Goal: Task Accomplishment & Management: Use online tool/utility

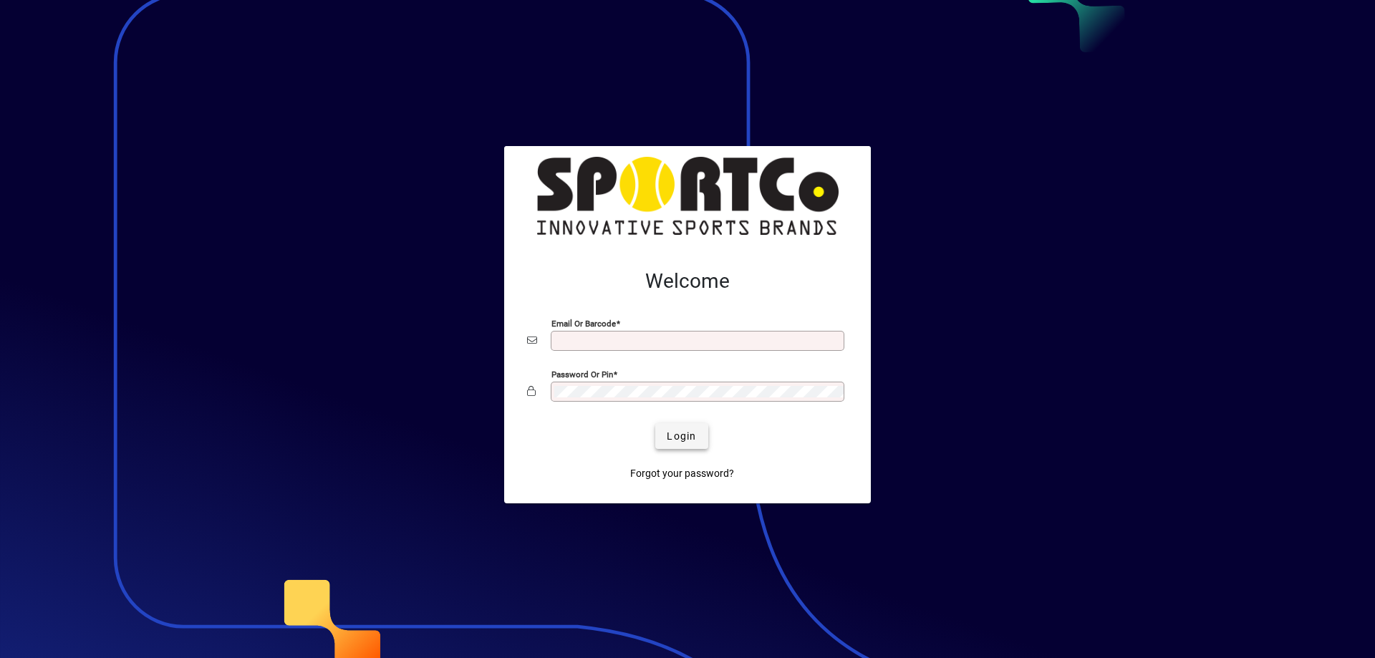
type input "**********"
click at [683, 440] on span "Login" at bounding box center [681, 436] width 29 height 15
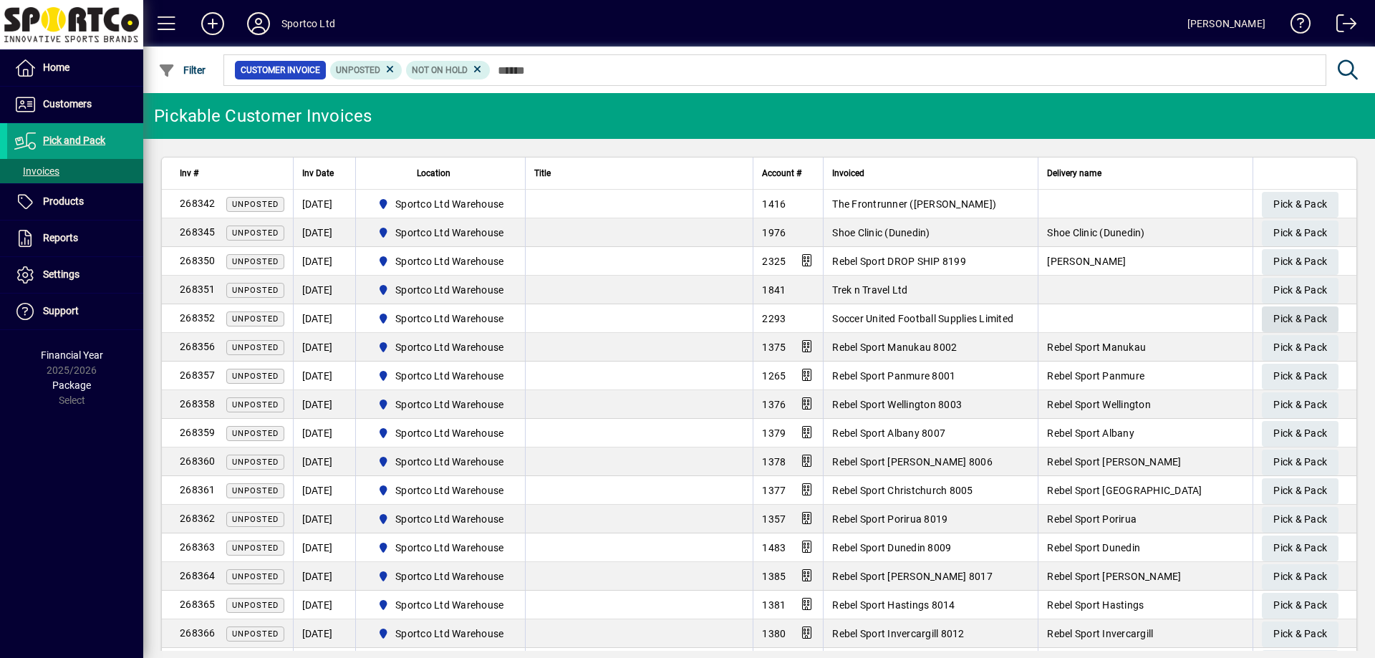
click at [1281, 316] on span "Pick & Pack" at bounding box center [1300, 319] width 54 height 24
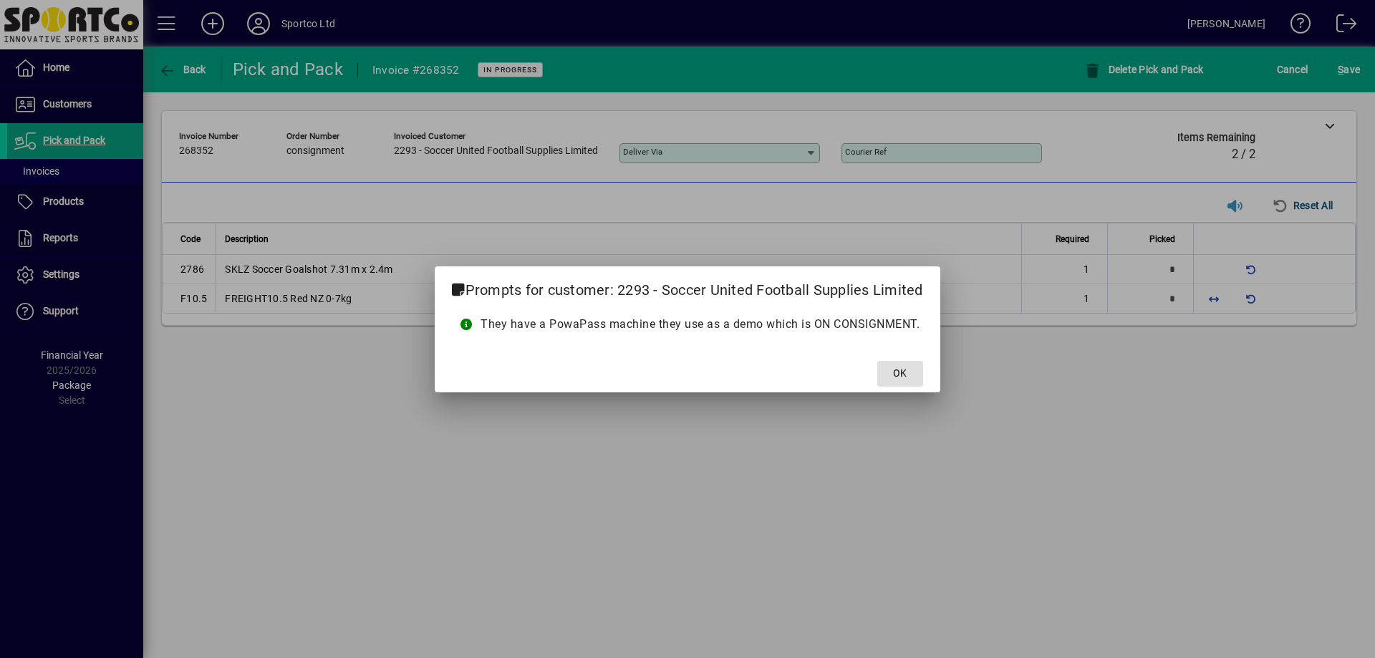
click at [877, 361] on button "OK" at bounding box center [900, 374] width 46 height 26
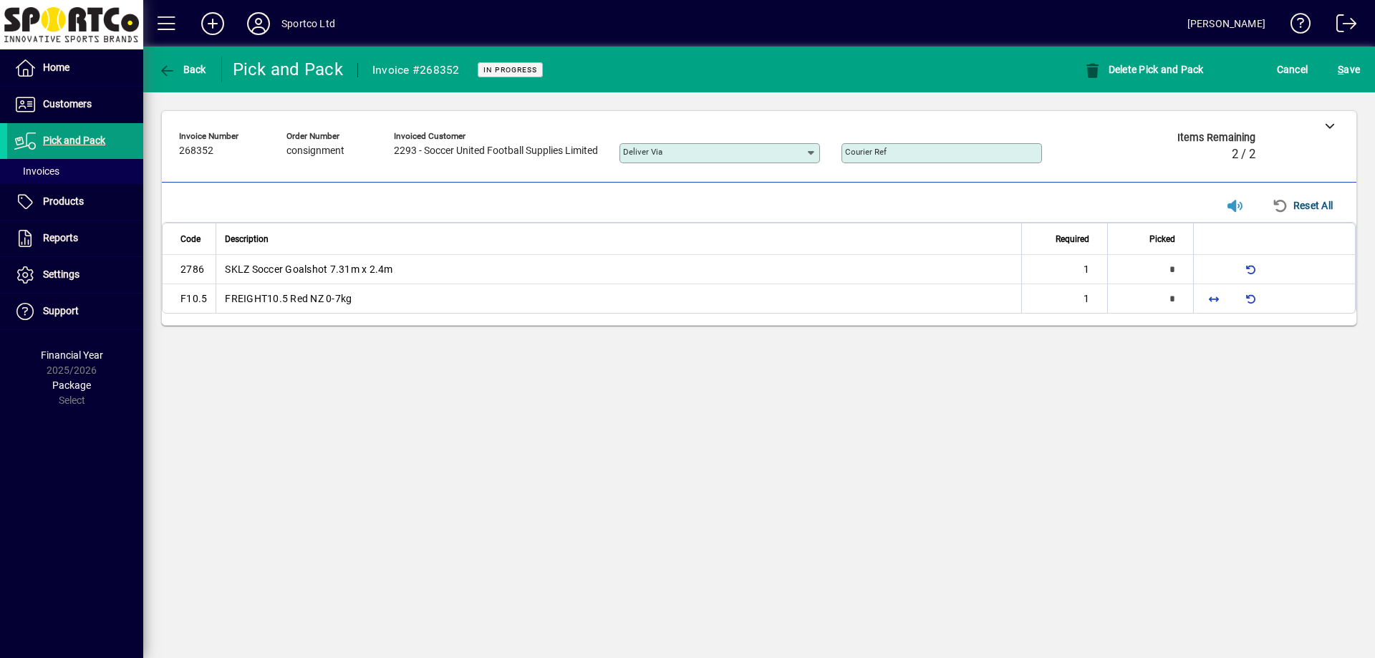
type input "*"
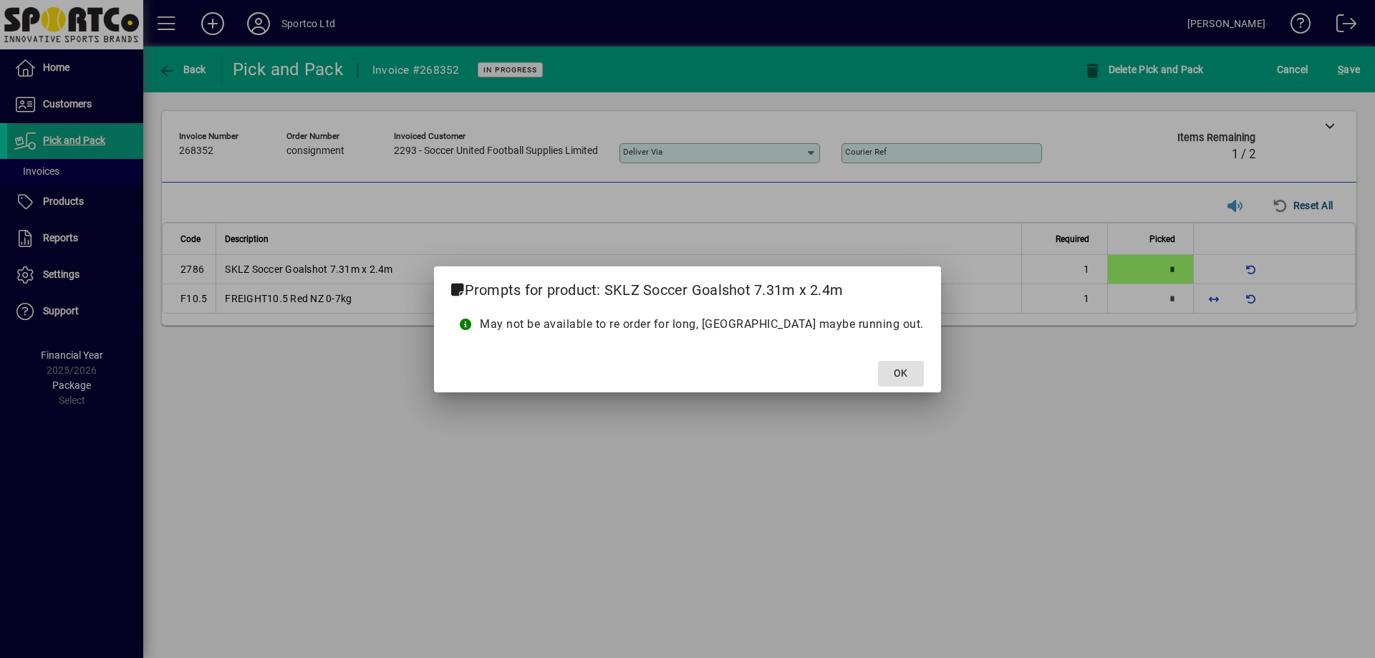
click at [894, 367] on span "OK" at bounding box center [901, 373] width 14 height 15
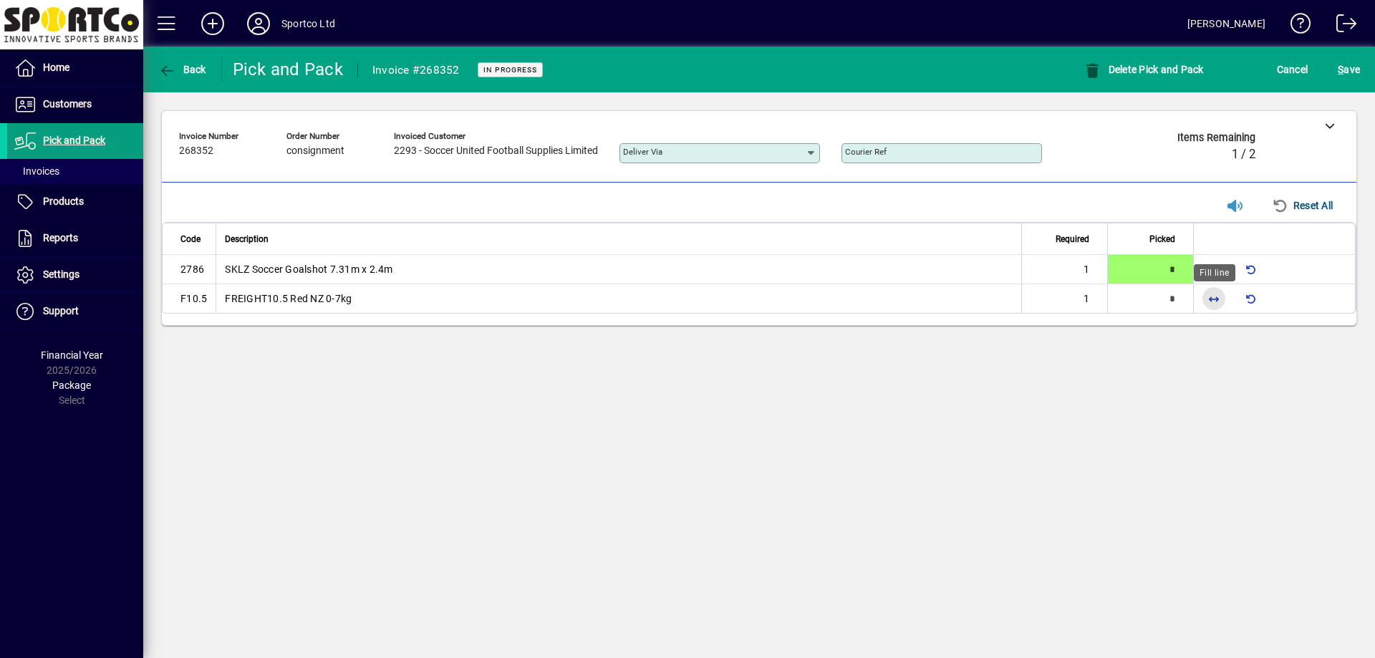
click at [1211, 299] on span "button" at bounding box center [1213, 298] width 34 height 34
type input "*"
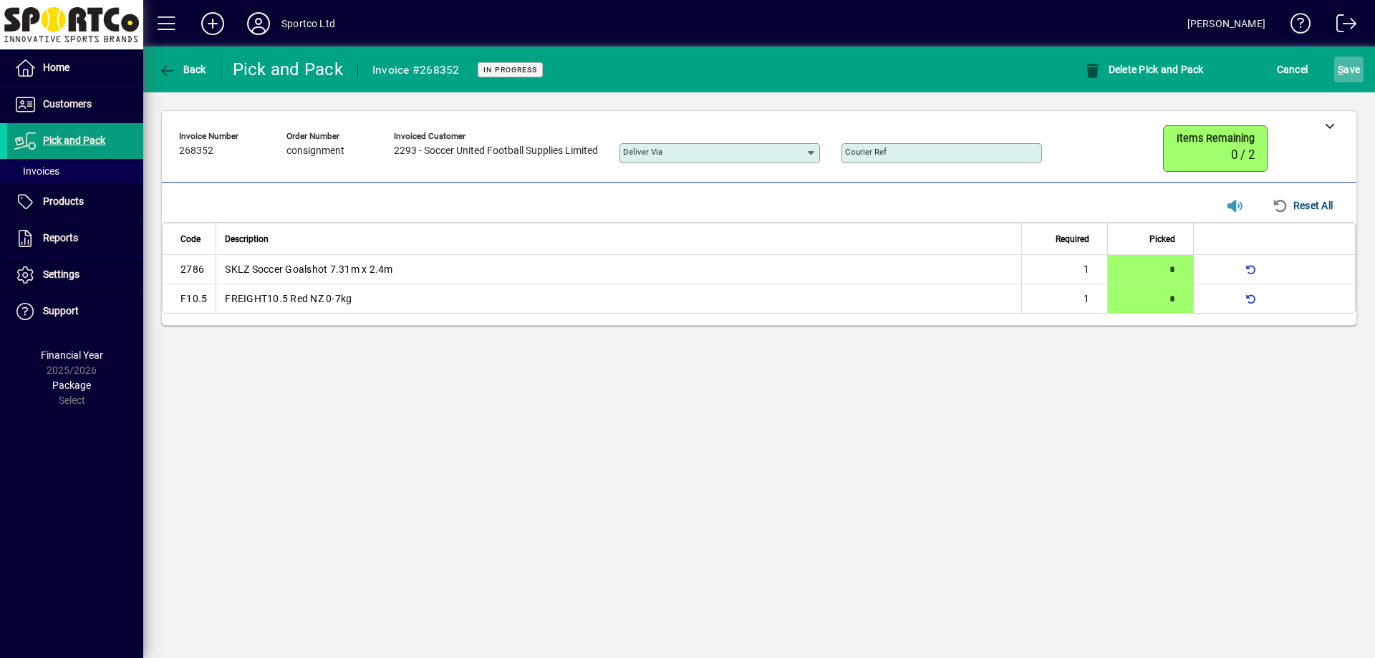
click at [1337, 71] on span "submit" at bounding box center [1348, 69] width 29 height 34
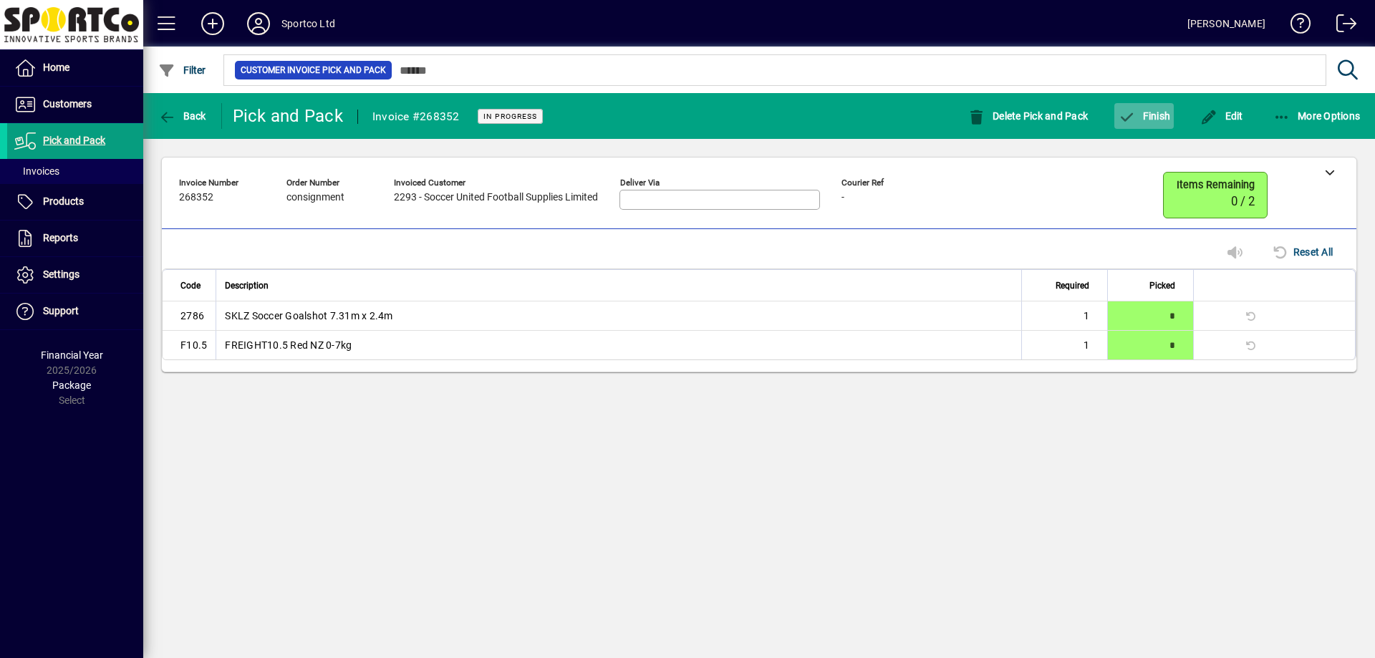
click at [1148, 111] on span "Finish" at bounding box center [1144, 115] width 52 height 11
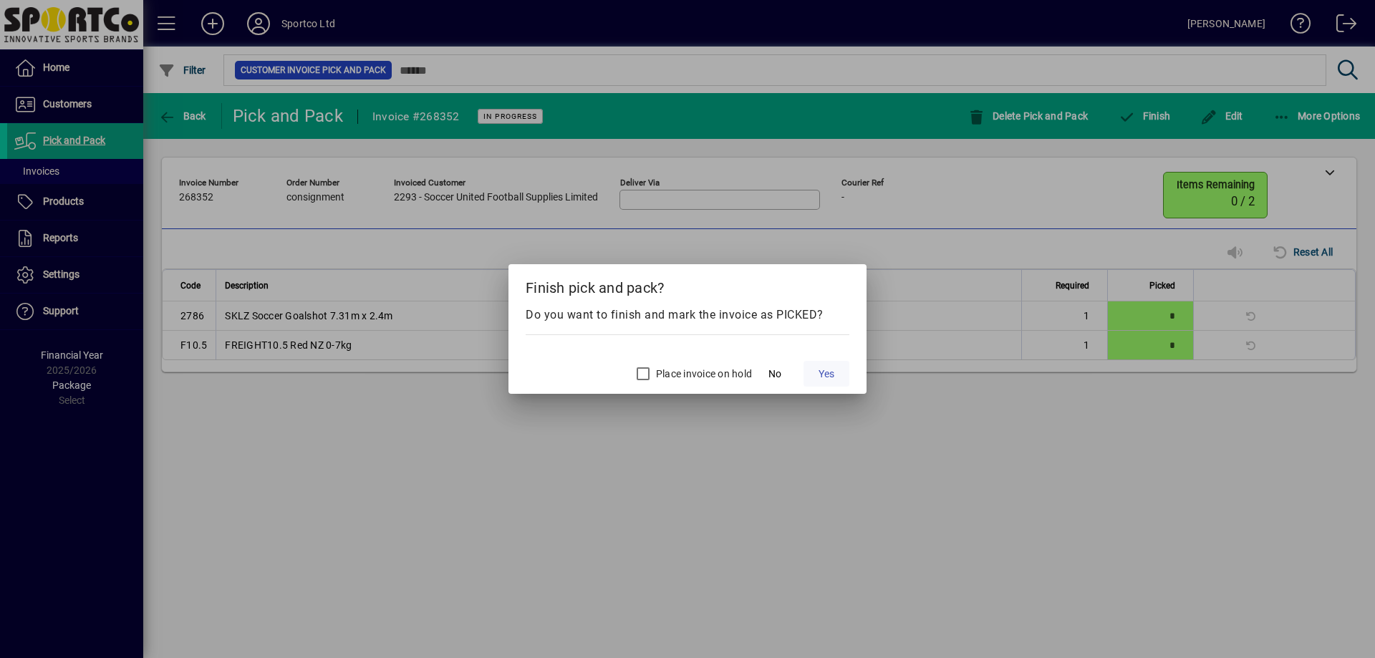
click at [832, 374] on span "Yes" at bounding box center [826, 374] width 16 height 15
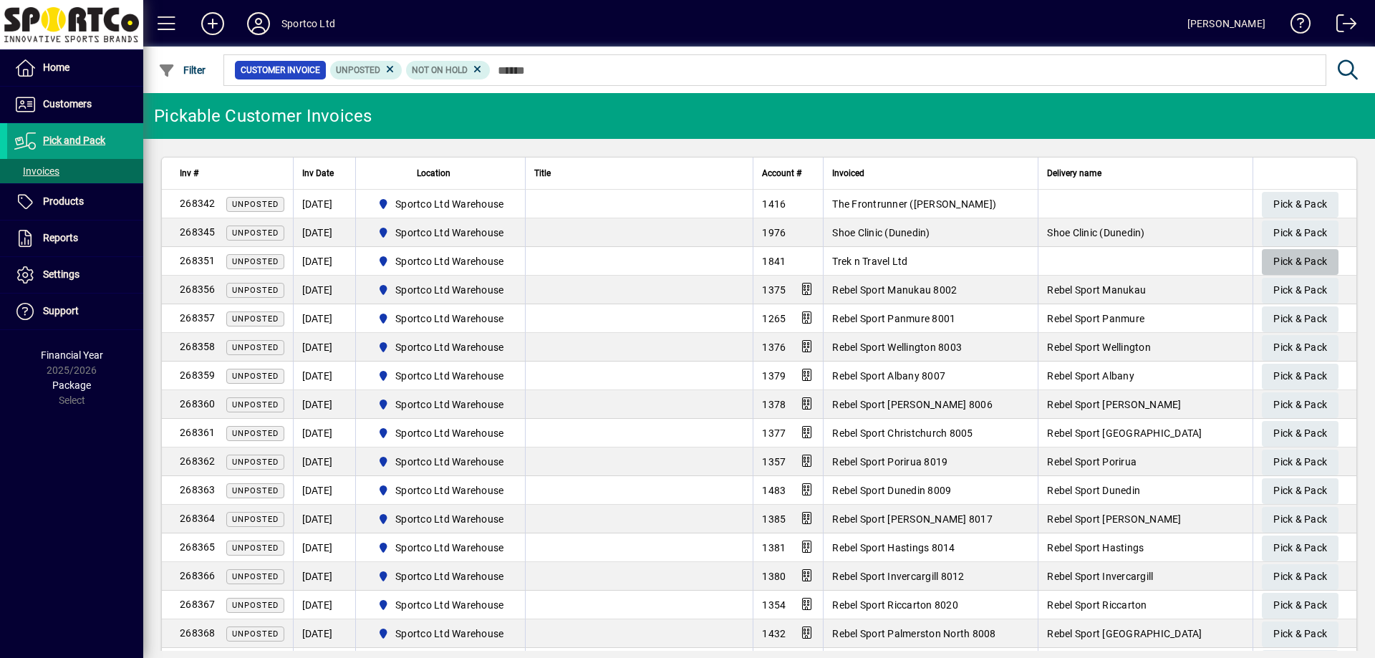
click at [1262, 261] on span "button" at bounding box center [1300, 262] width 77 height 34
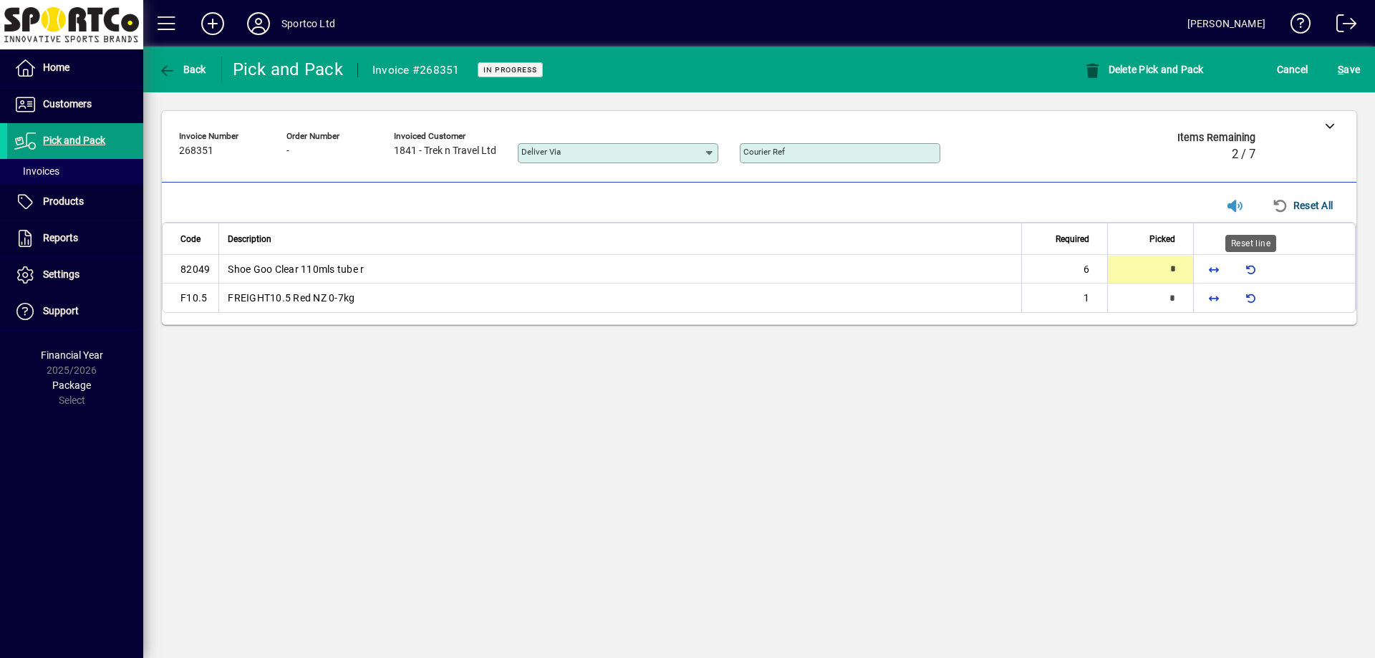
type input "*"
click at [1209, 304] on span "button" at bounding box center [1213, 298] width 34 height 34
type input "*"
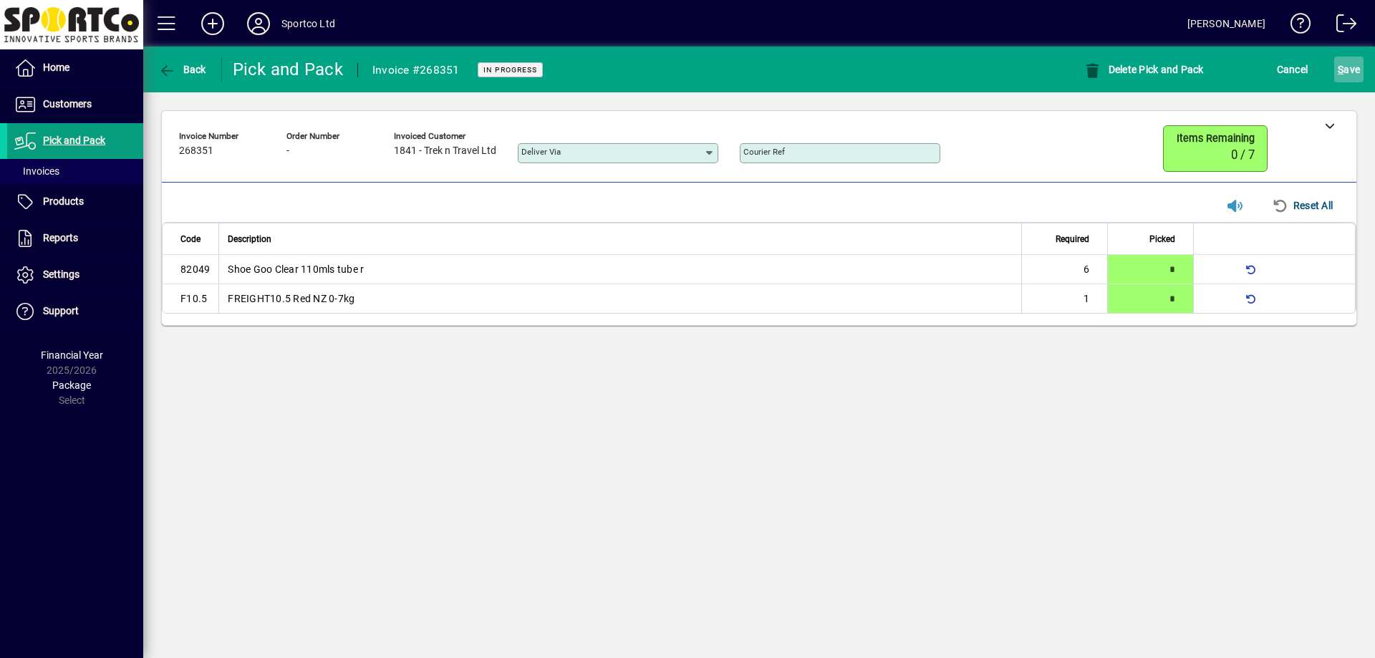
click at [1335, 71] on span "submit" at bounding box center [1348, 69] width 29 height 34
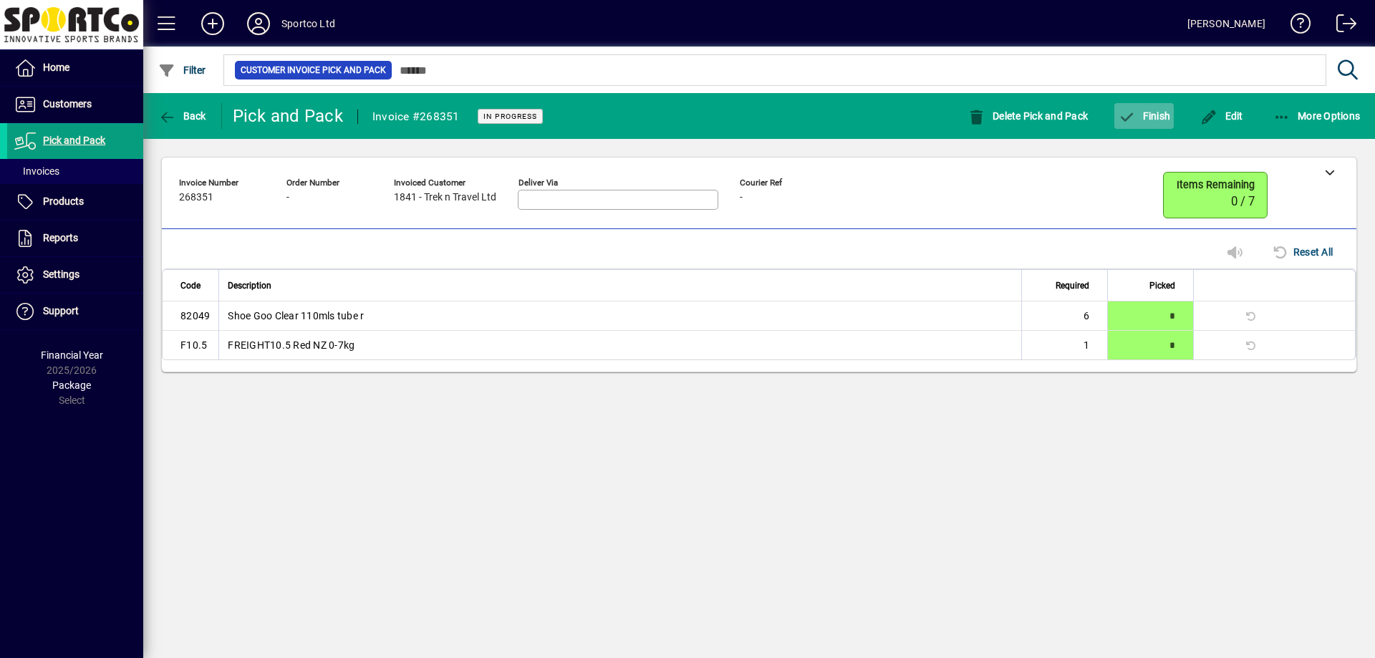
click at [1165, 123] on span "button" at bounding box center [1143, 116] width 59 height 34
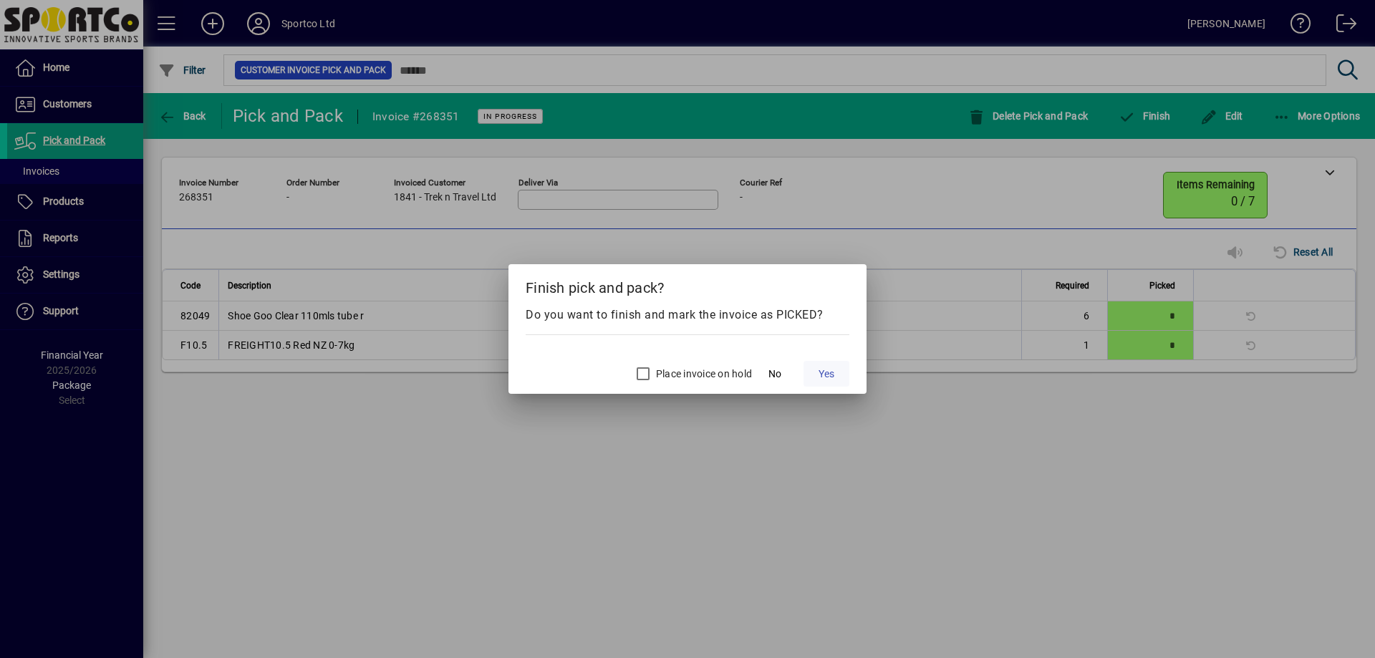
click at [826, 364] on span at bounding box center [826, 374] width 46 height 34
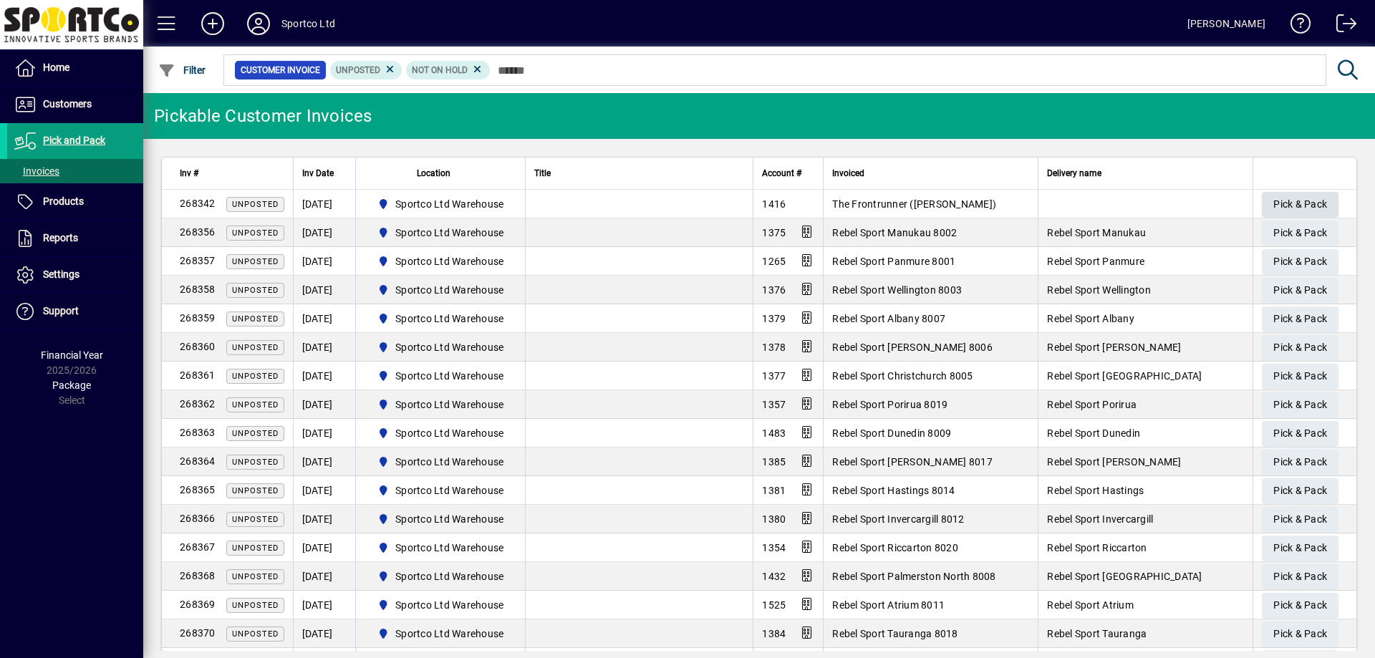
click at [1301, 194] on span "Pick & Pack" at bounding box center [1300, 205] width 54 height 24
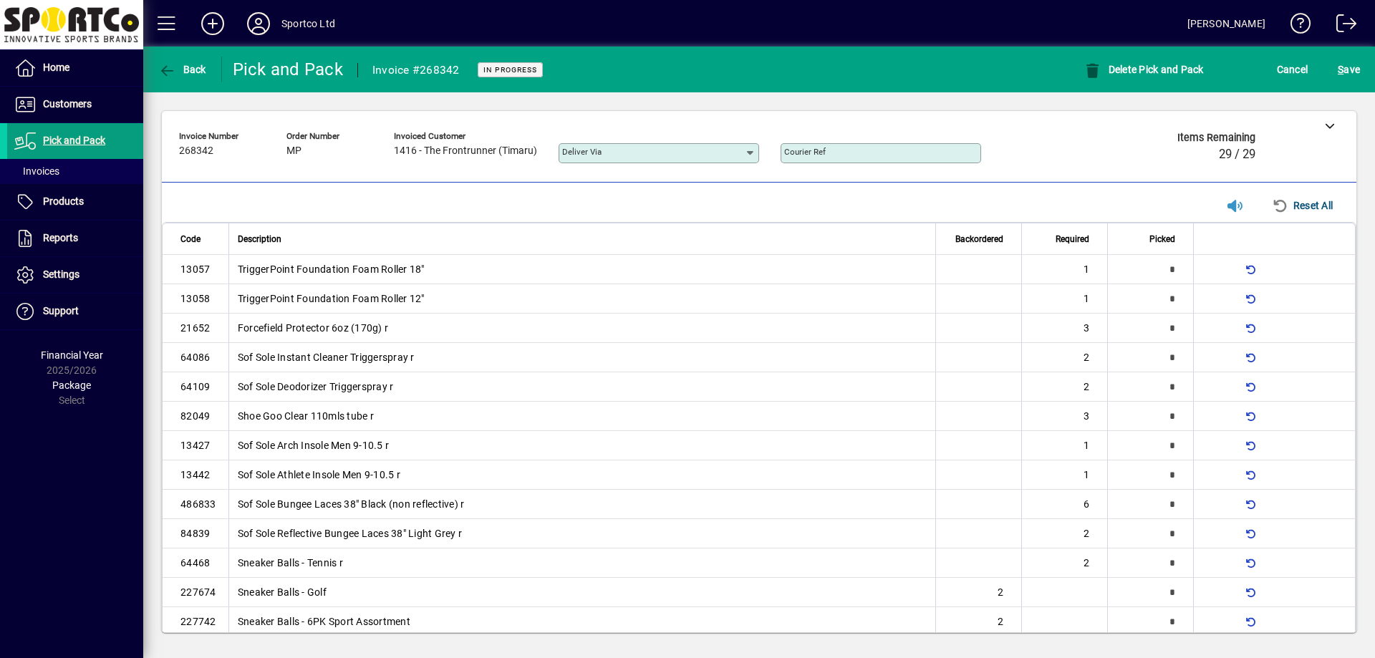
type input "*"
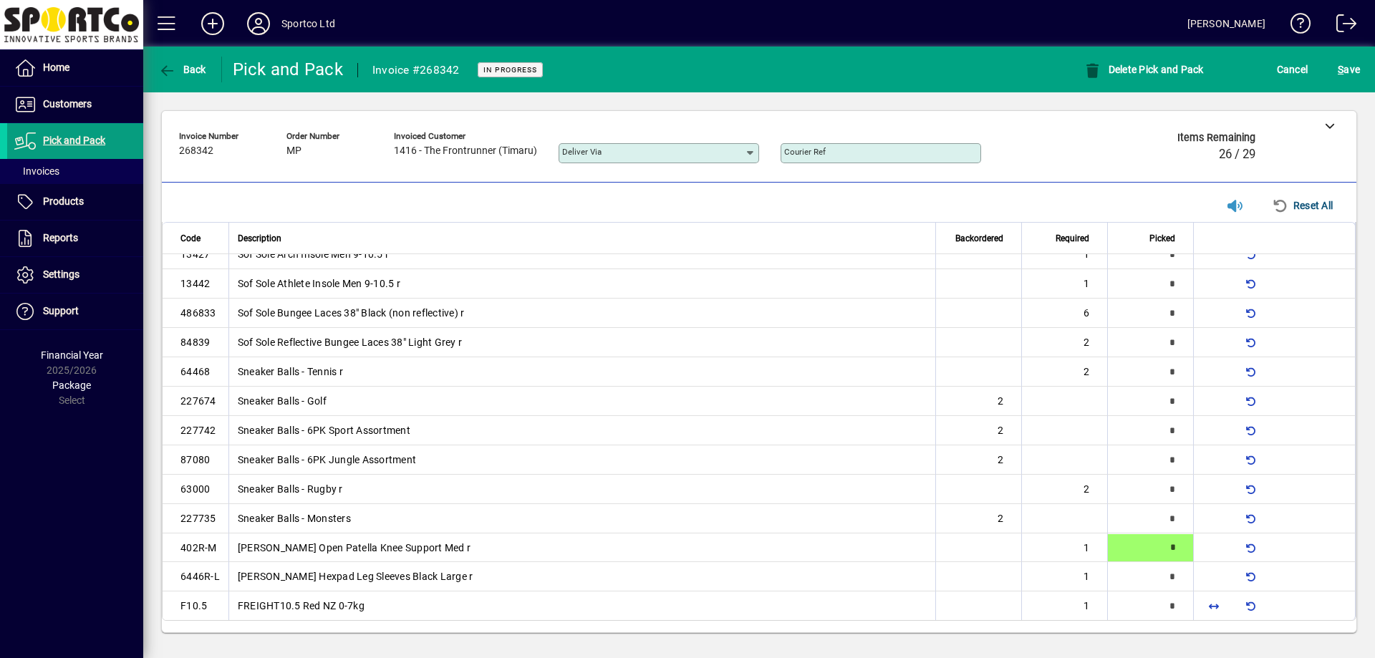
type input "*"
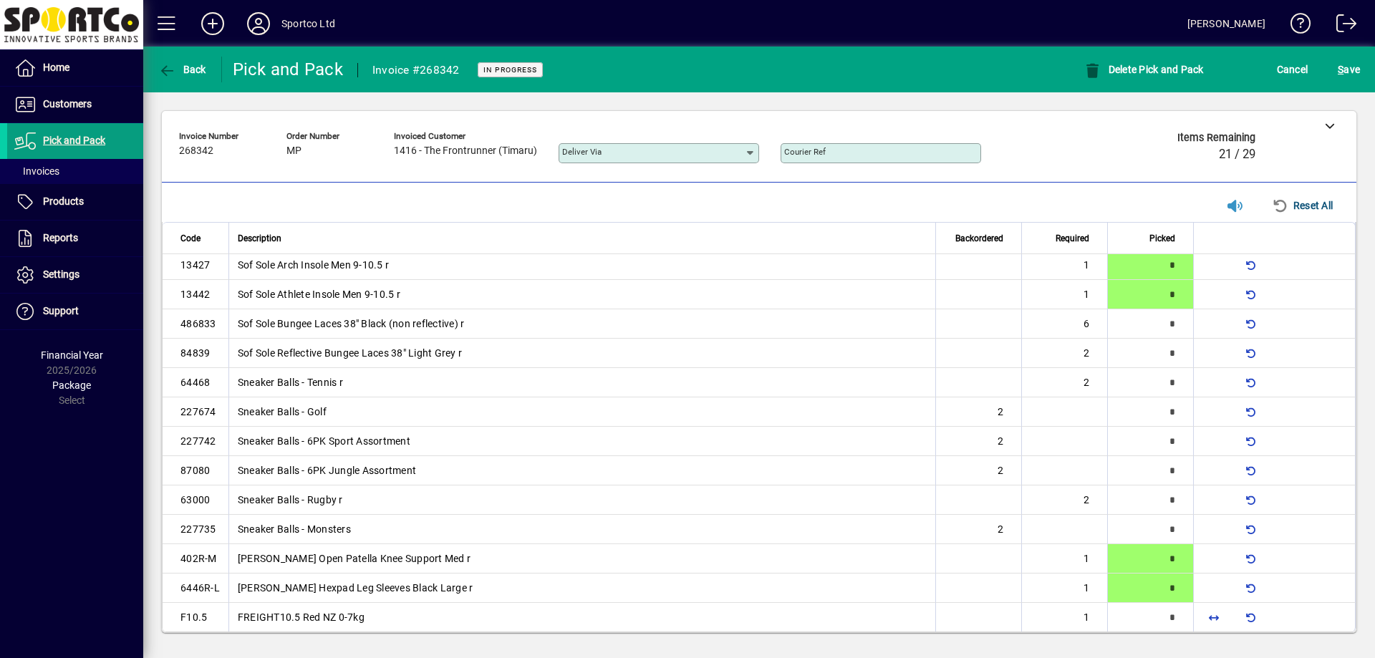
scroll to position [0, 0]
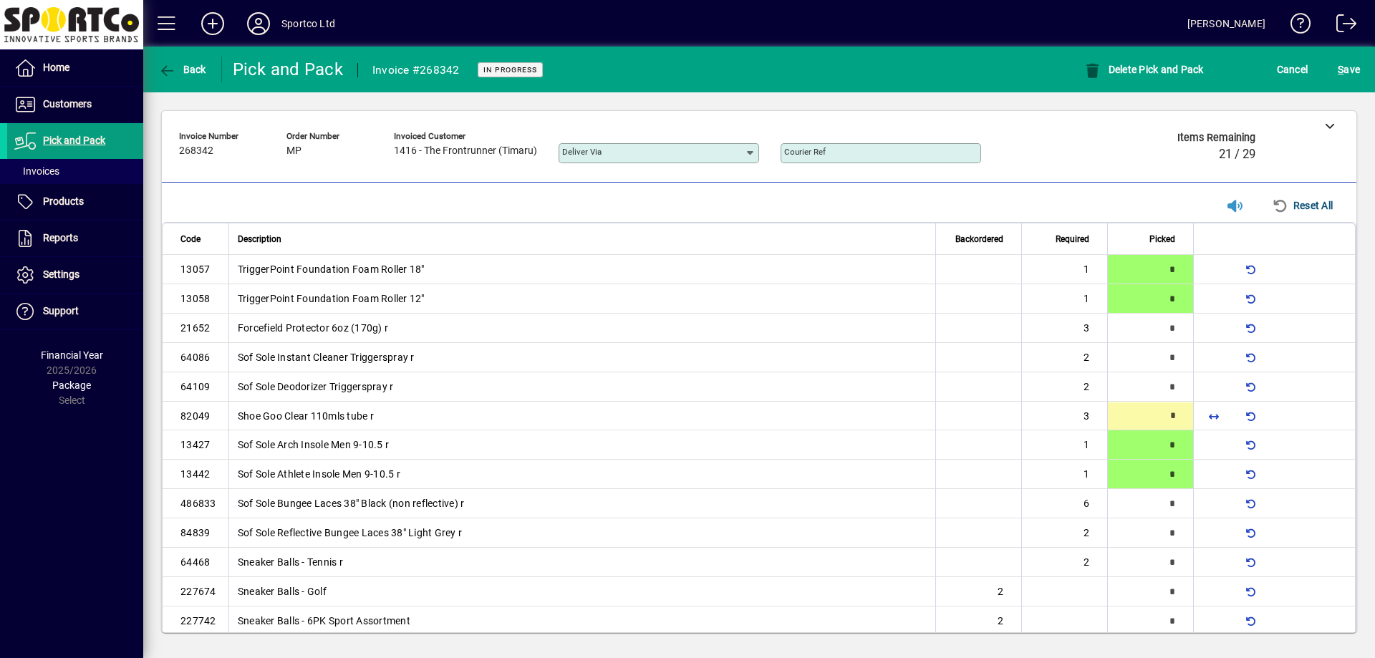
type input "*"
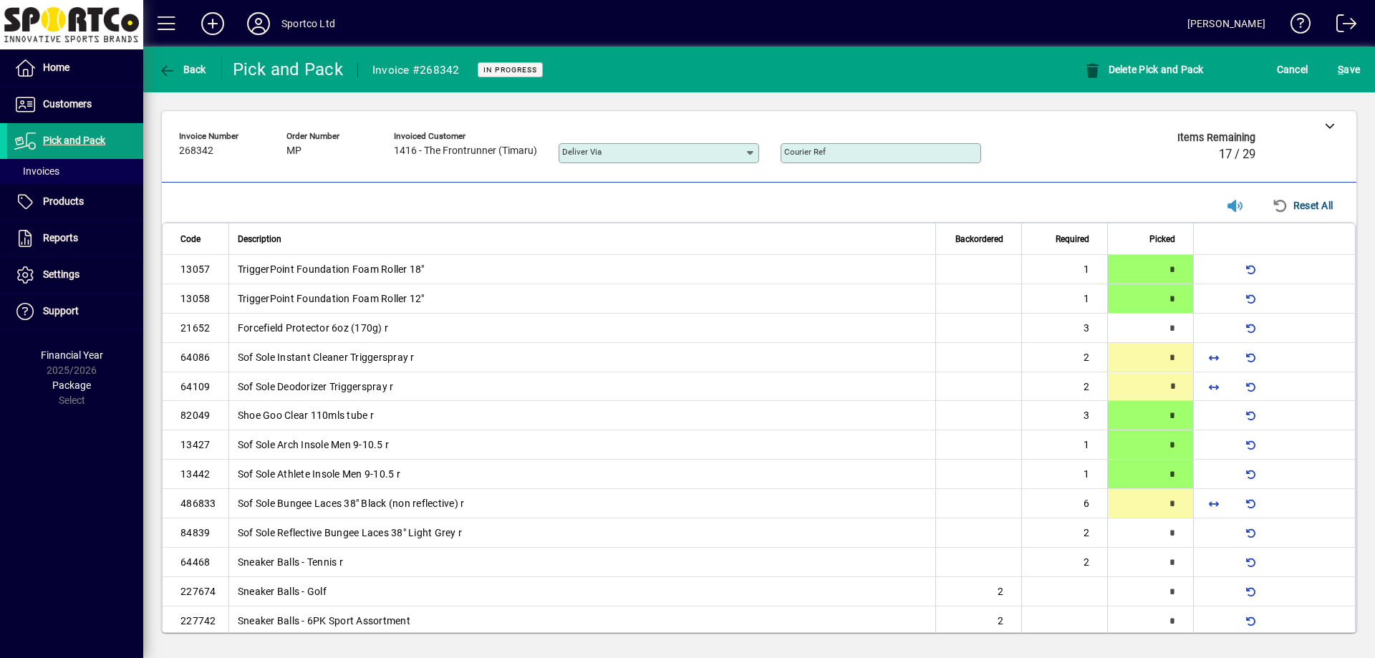
type input "*"
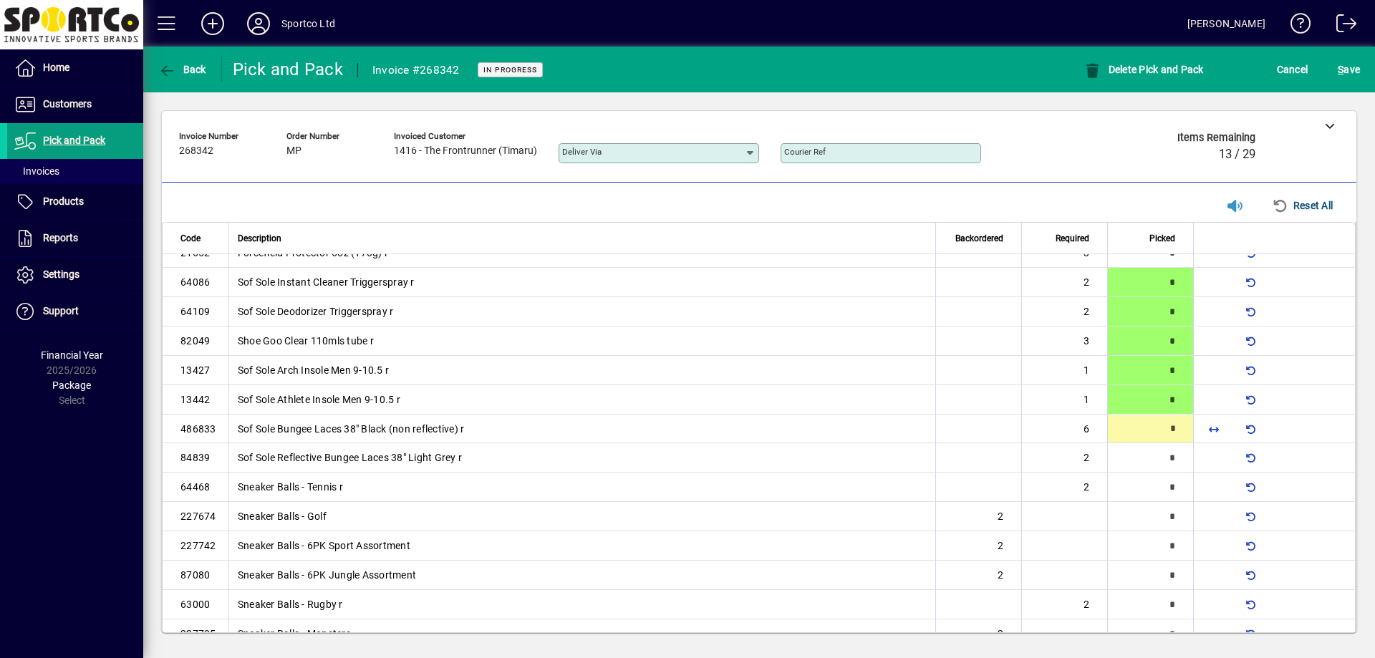
scroll to position [79, 0]
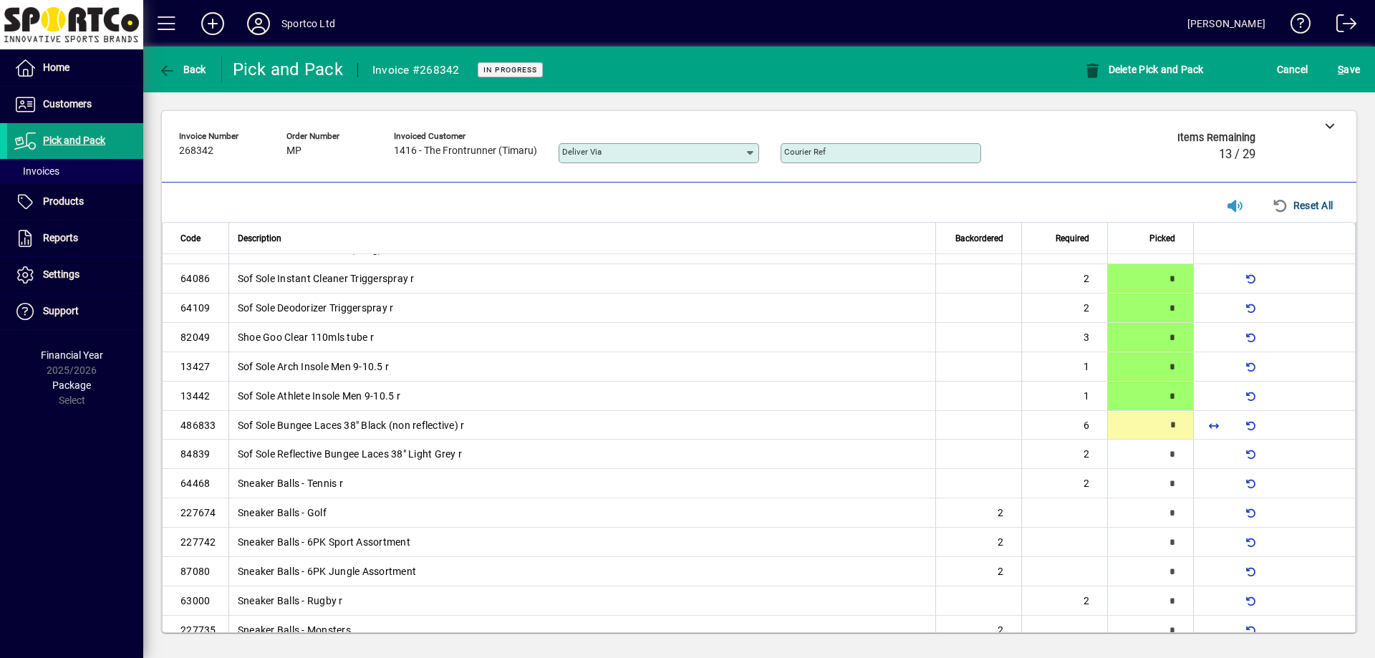
type input "*"
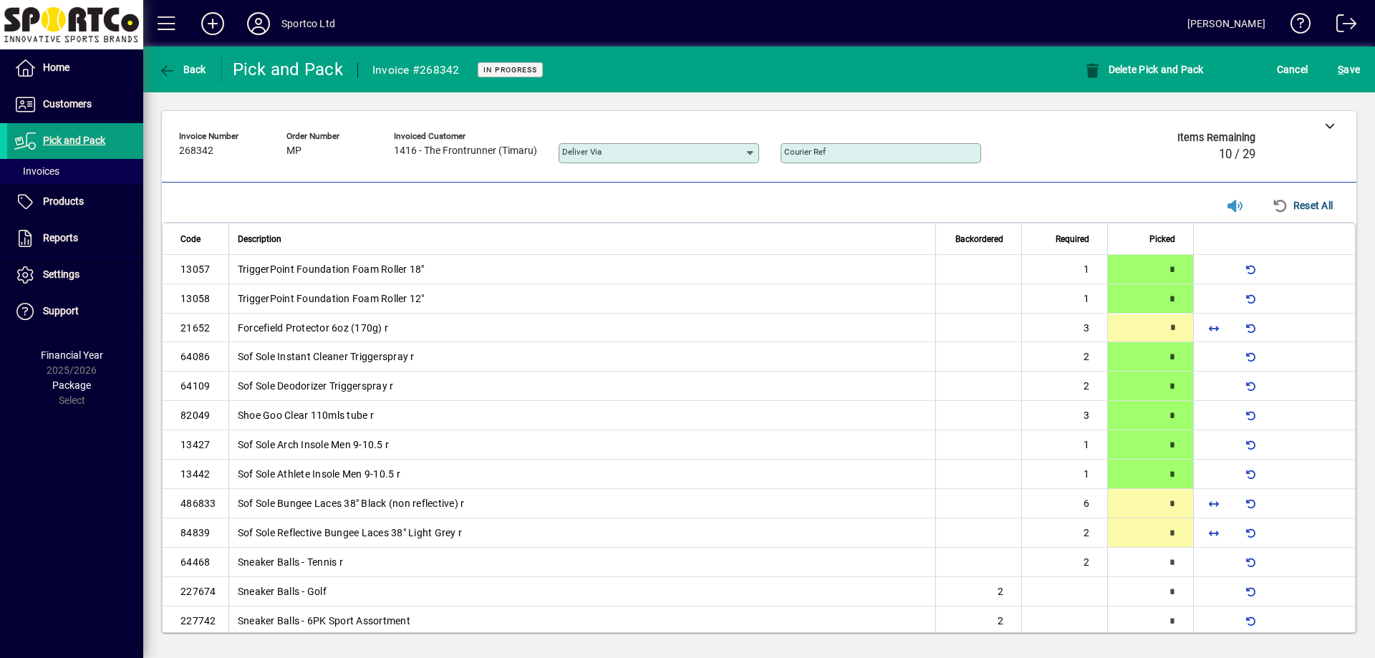
type input "*"
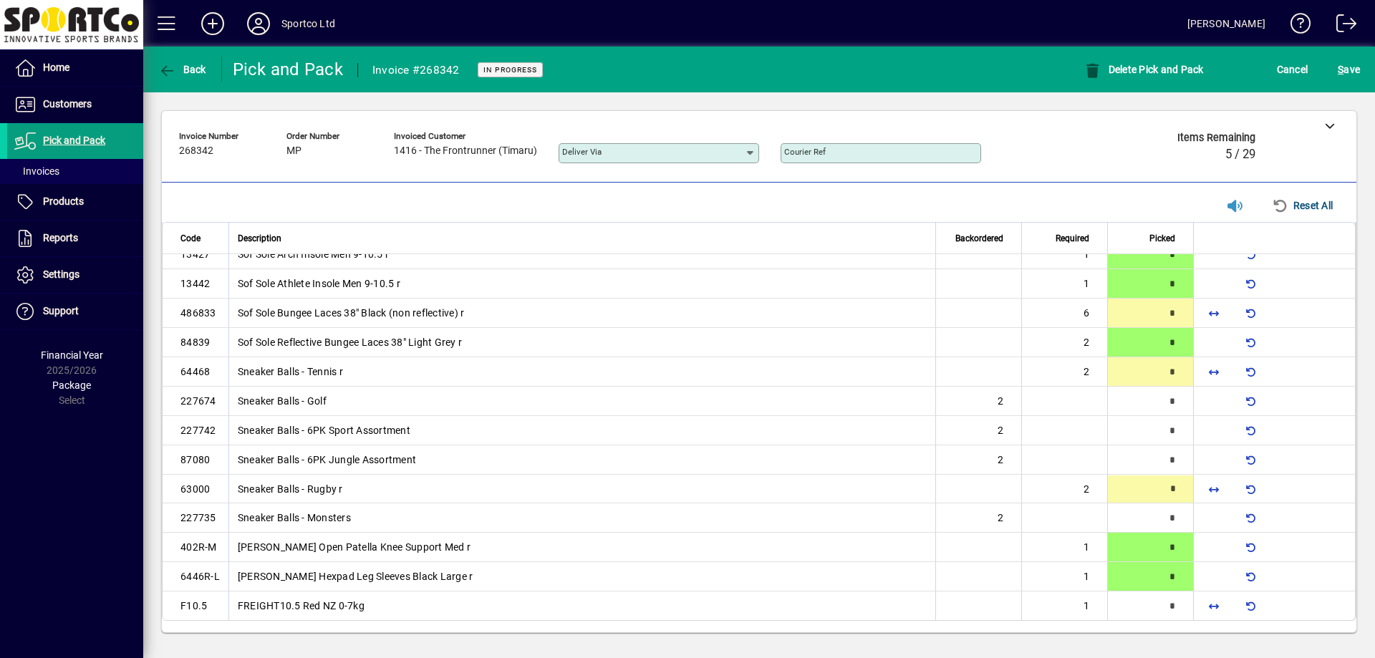
type input "*"
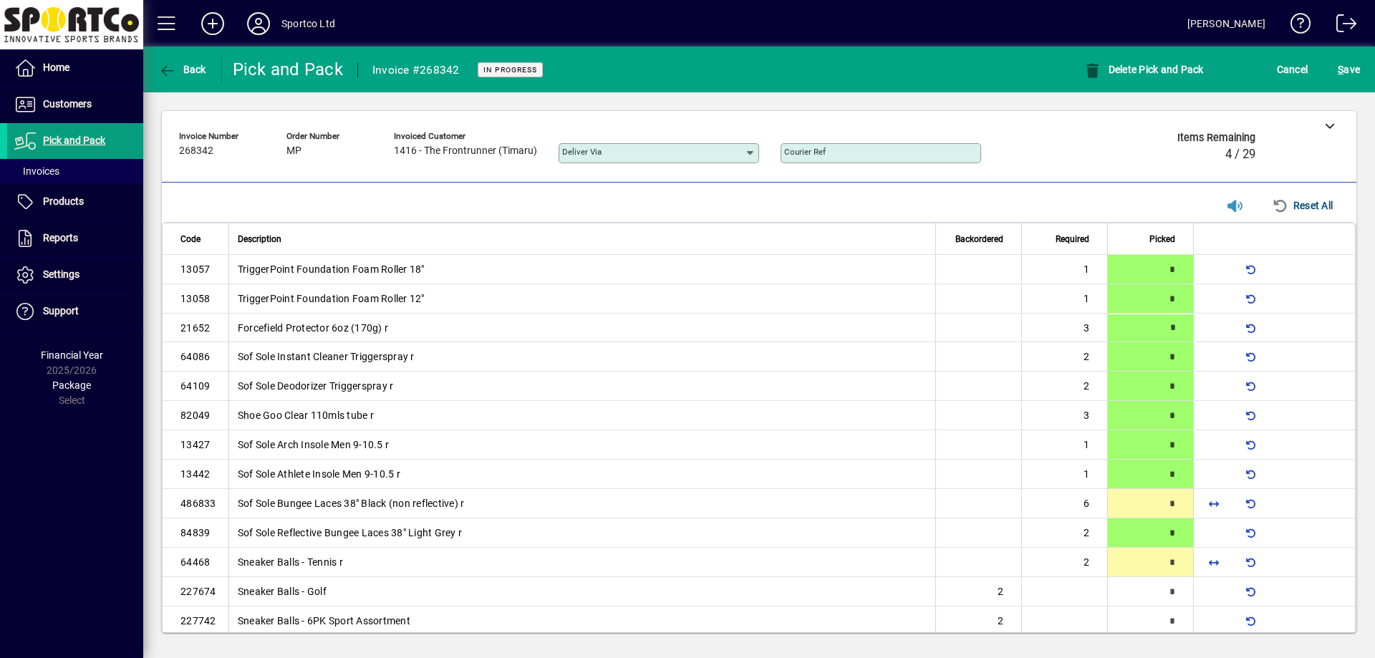
type input "*"
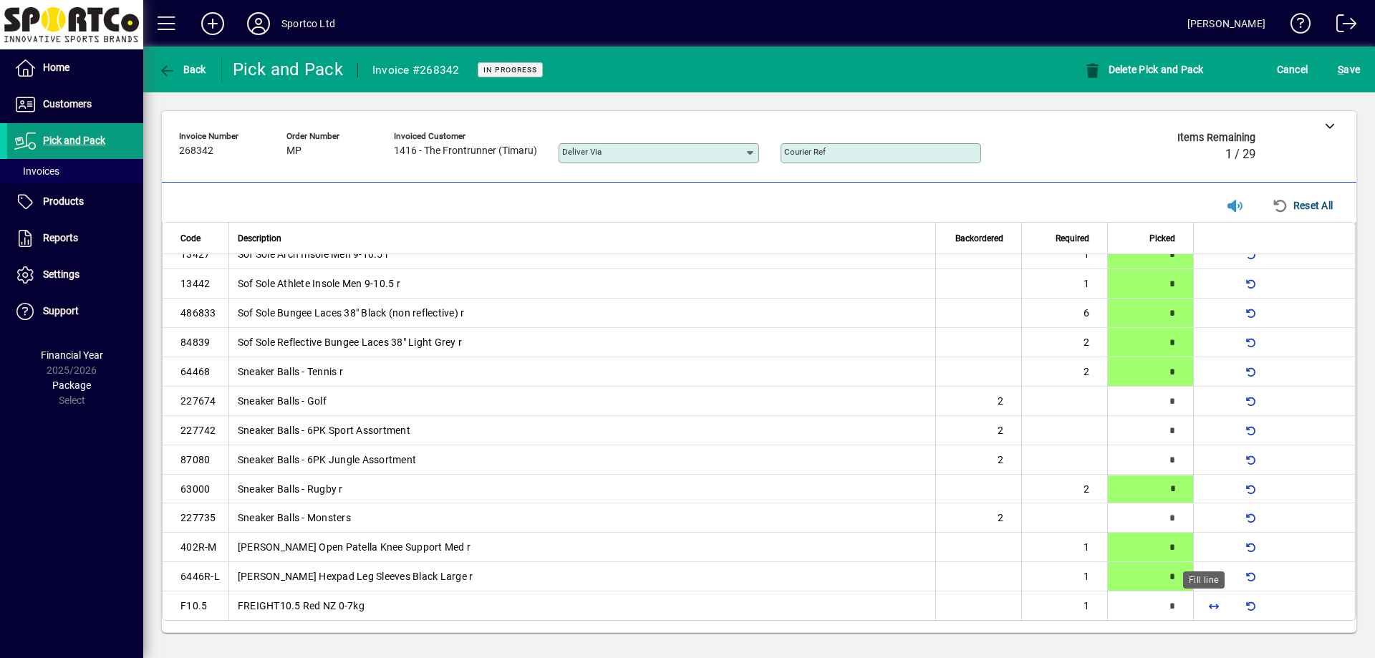
click at [1216, 610] on span "button" at bounding box center [1213, 606] width 34 height 34
type input "*"
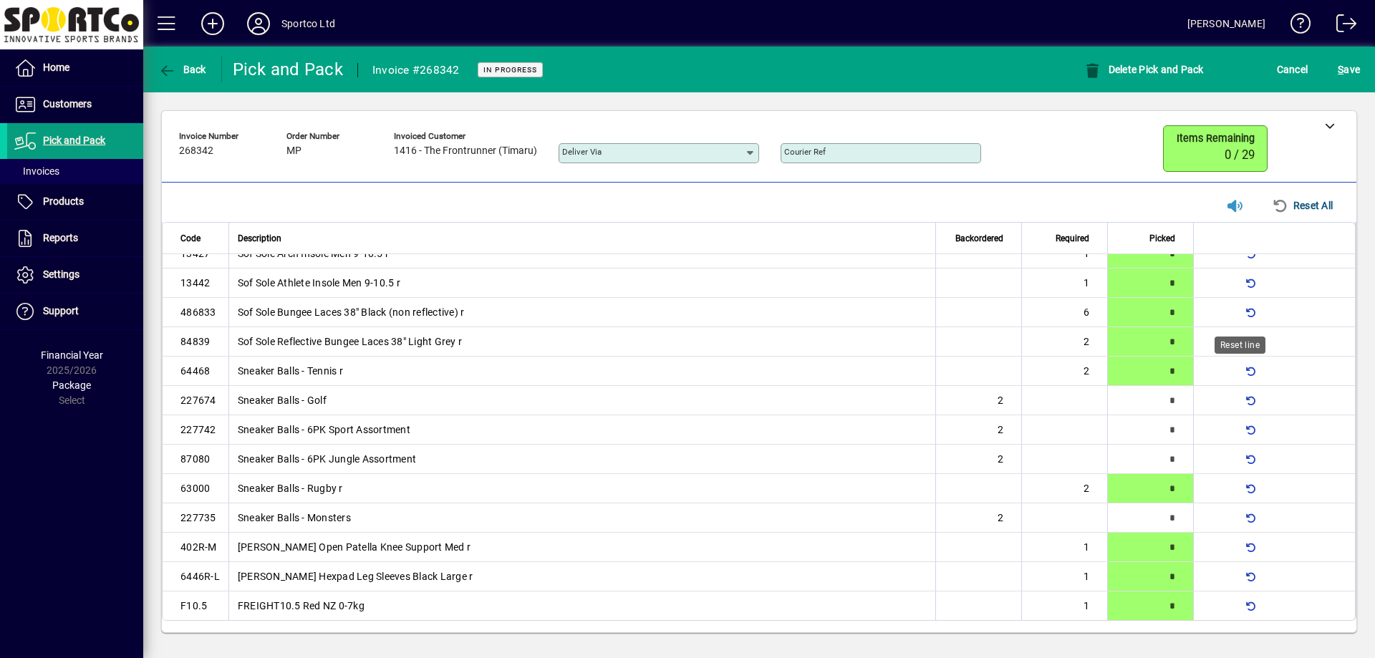
scroll to position [0, 0]
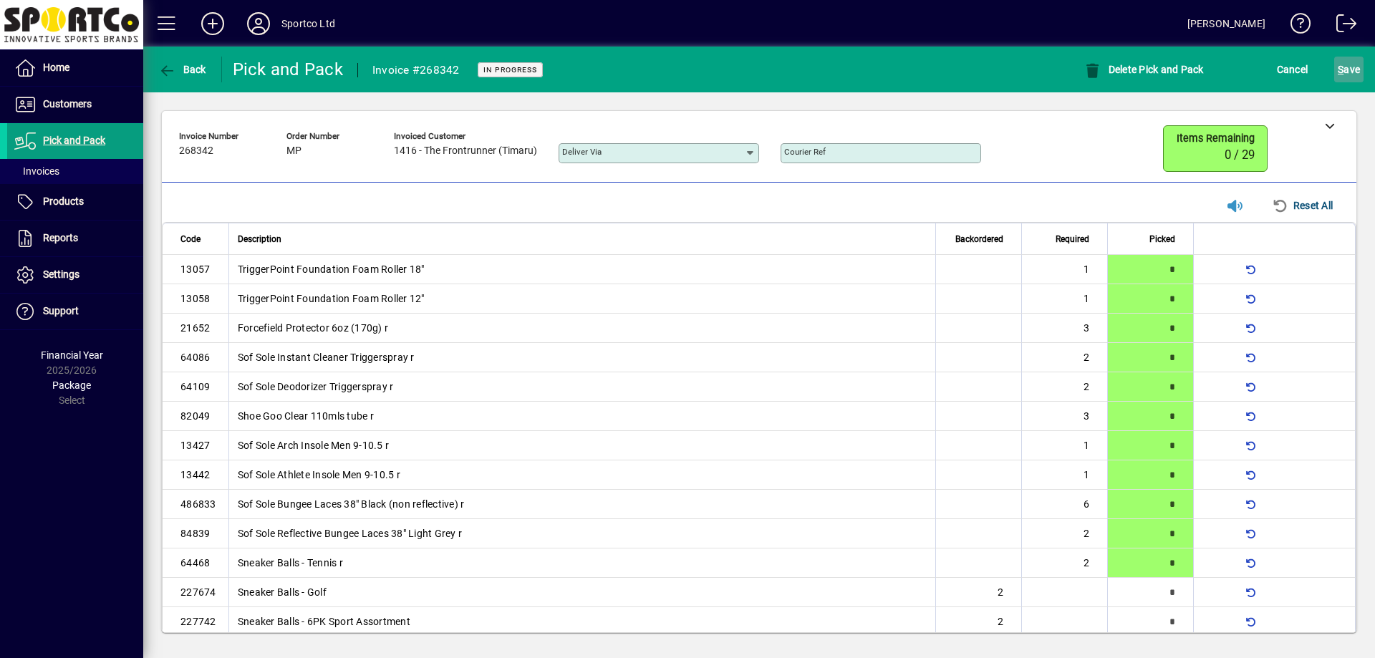
click at [1353, 84] on span "submit" at bounding box center [1348, 69] width 29 height 34
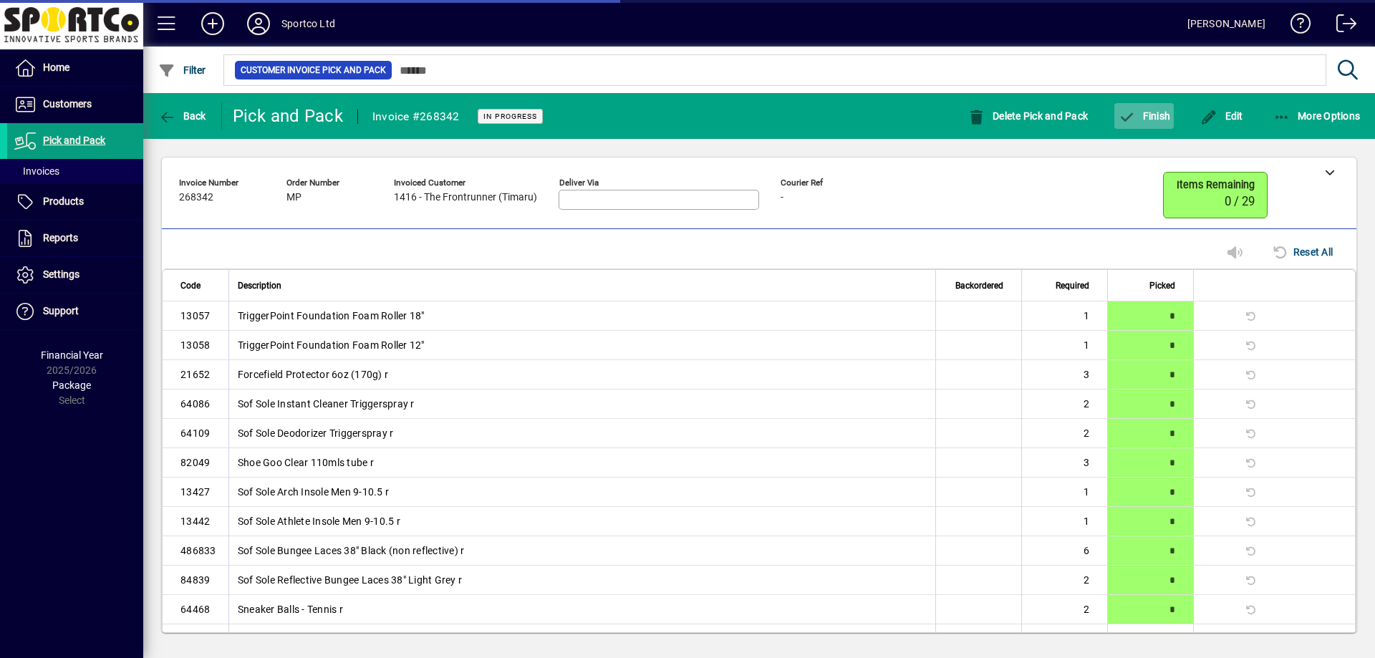
click at [1164, 110] on span "Finish" at bounding box center [1144, 115] width 52 height 11
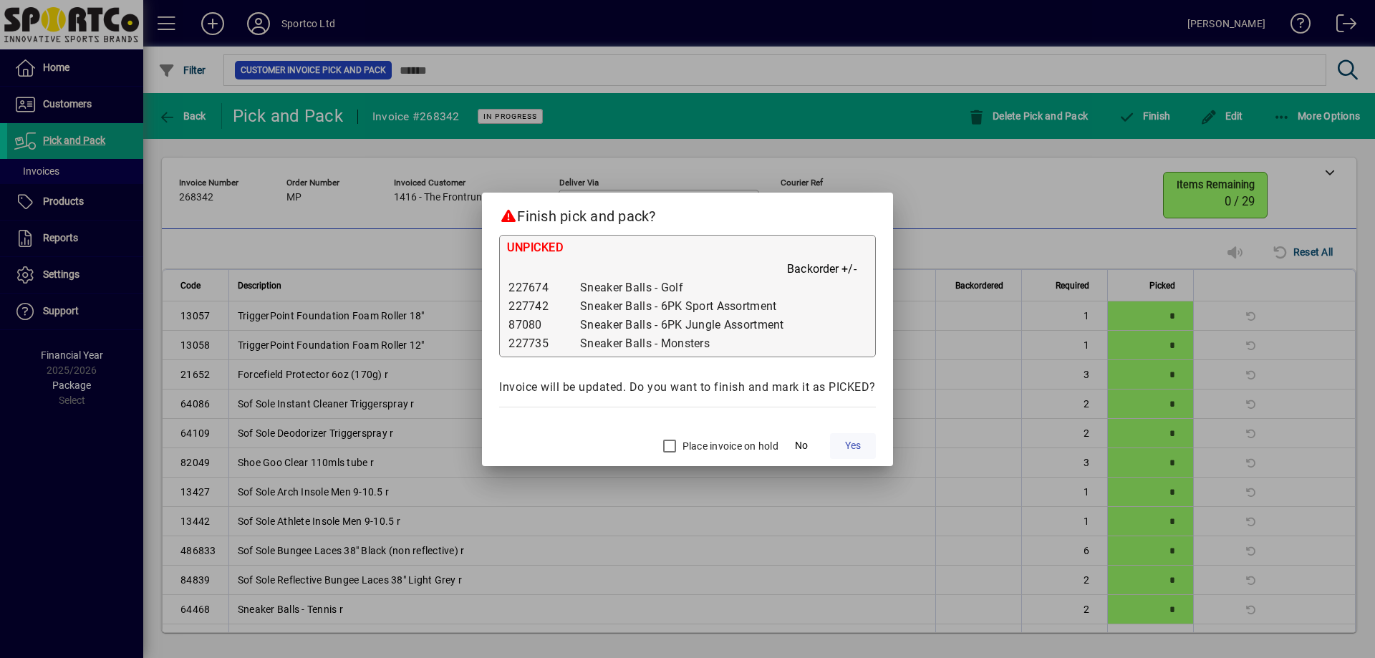
click at [849, 453] on span "Yes" at bounding box center [853, 445] width 16 height 15
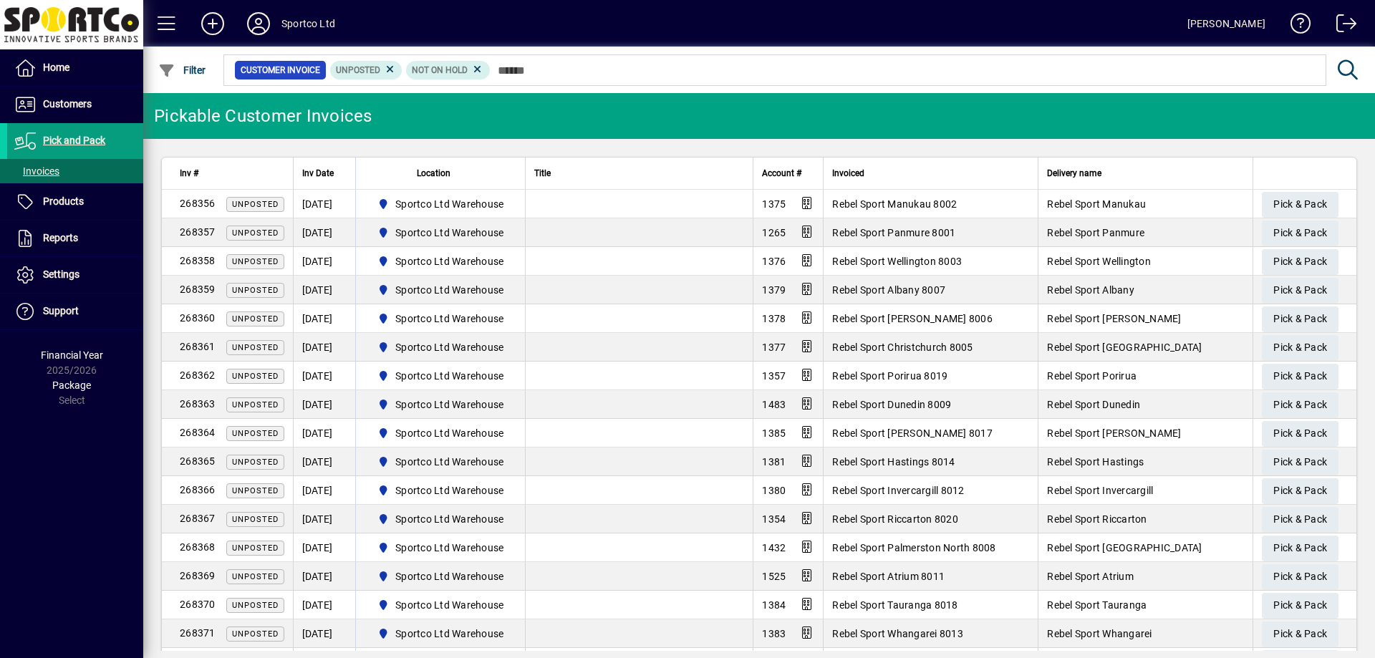
click at [573, 76] on input "text" at bounding box center [902, 70] width 824 height 20
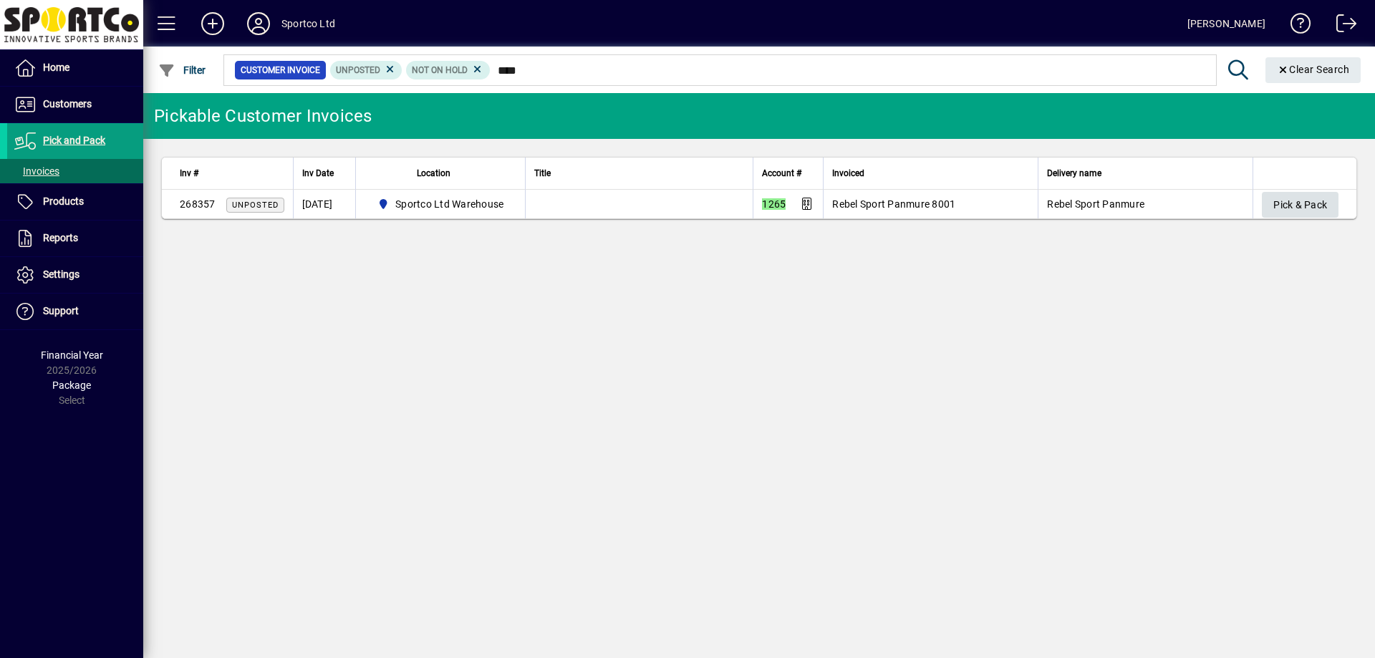
type input "****"
click at [1303, 208] on span "Pick & Pack" at bounding box center [1300, 205] width 54 height 24
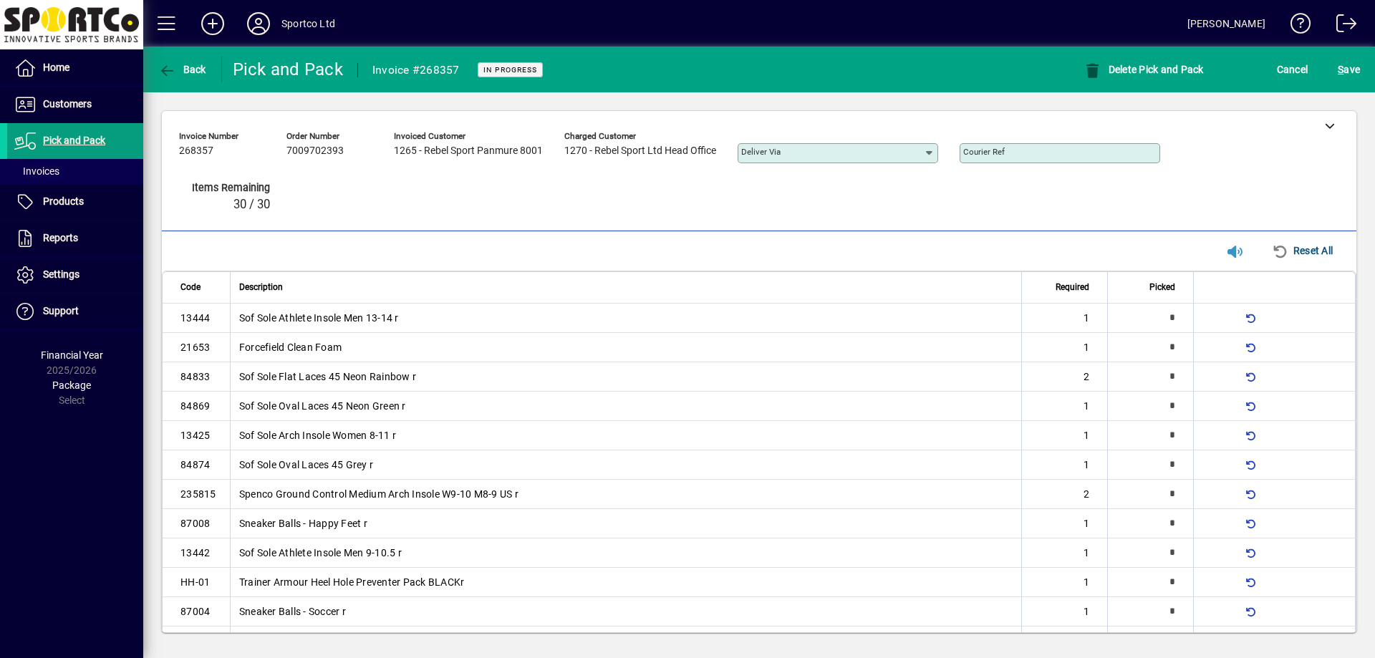
type input "*"
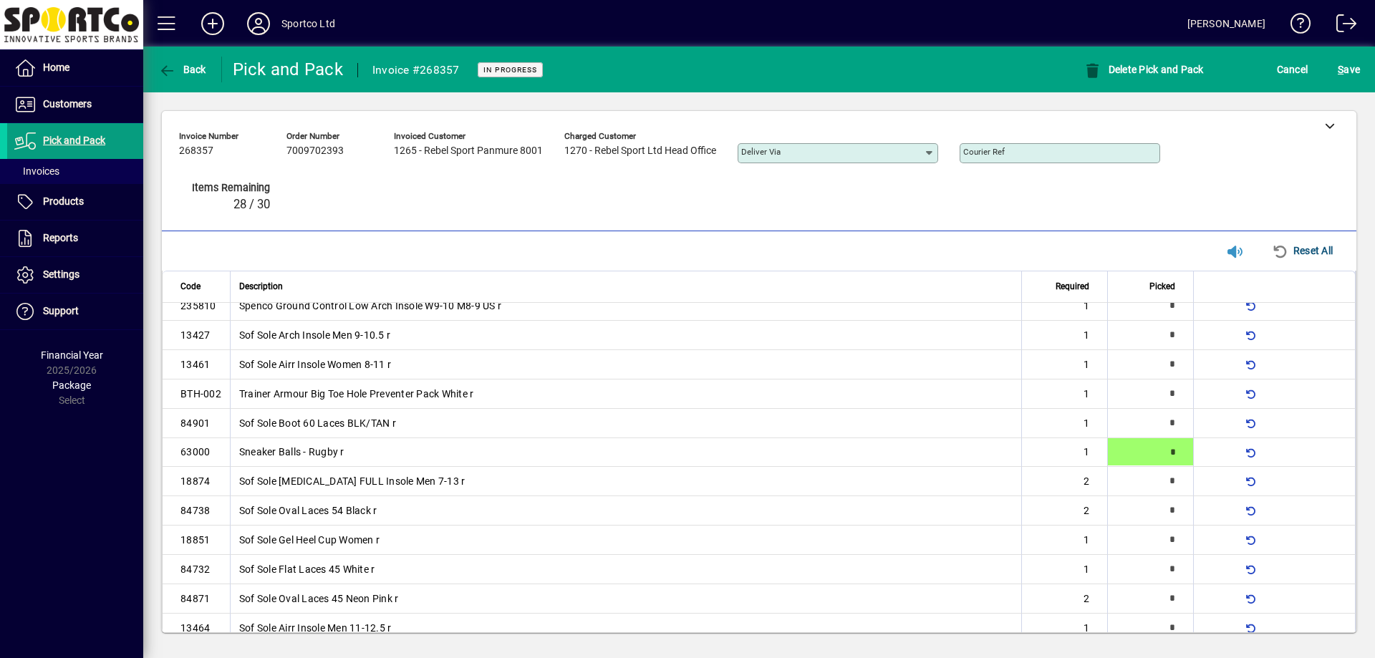
type input "*"
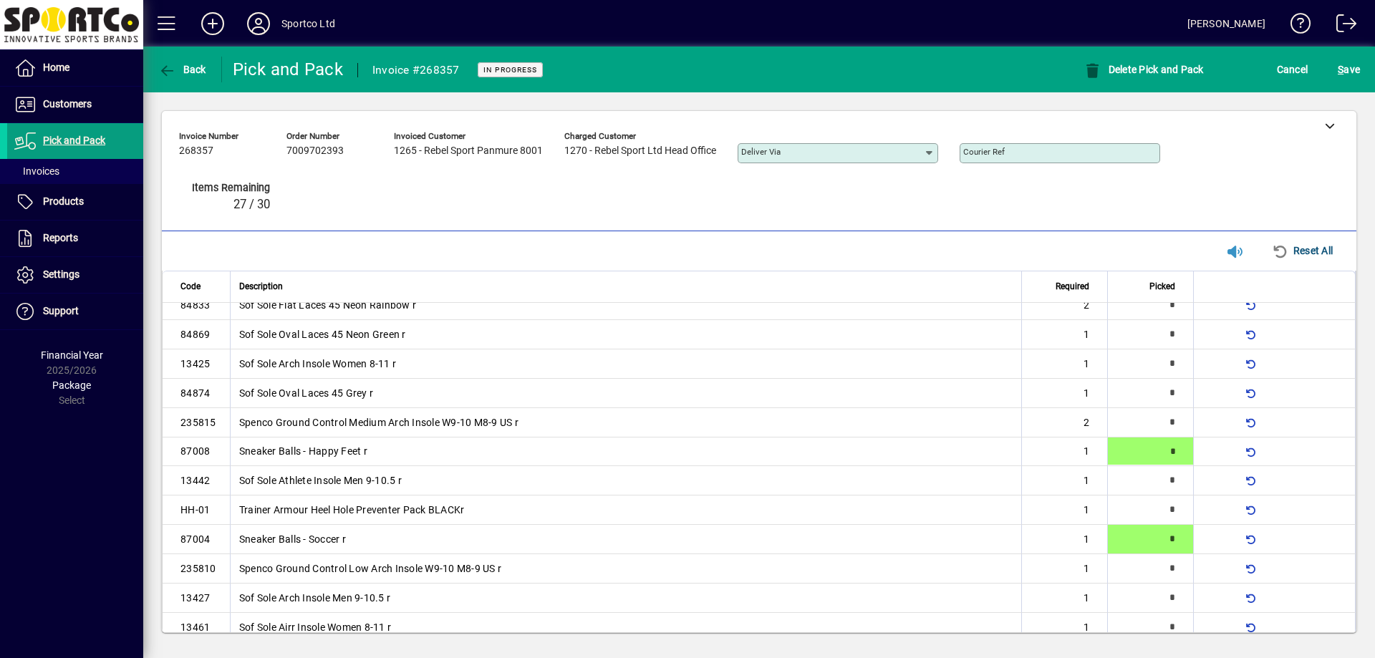
type input "*"
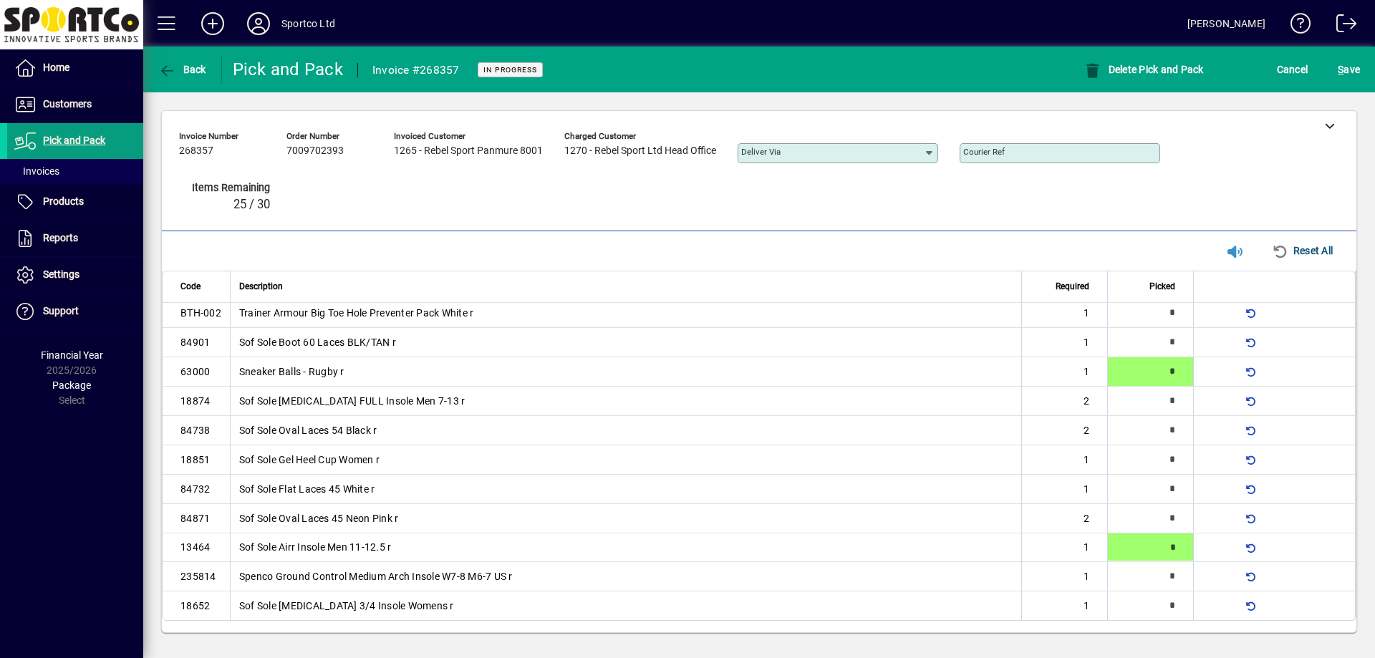
type input "*"
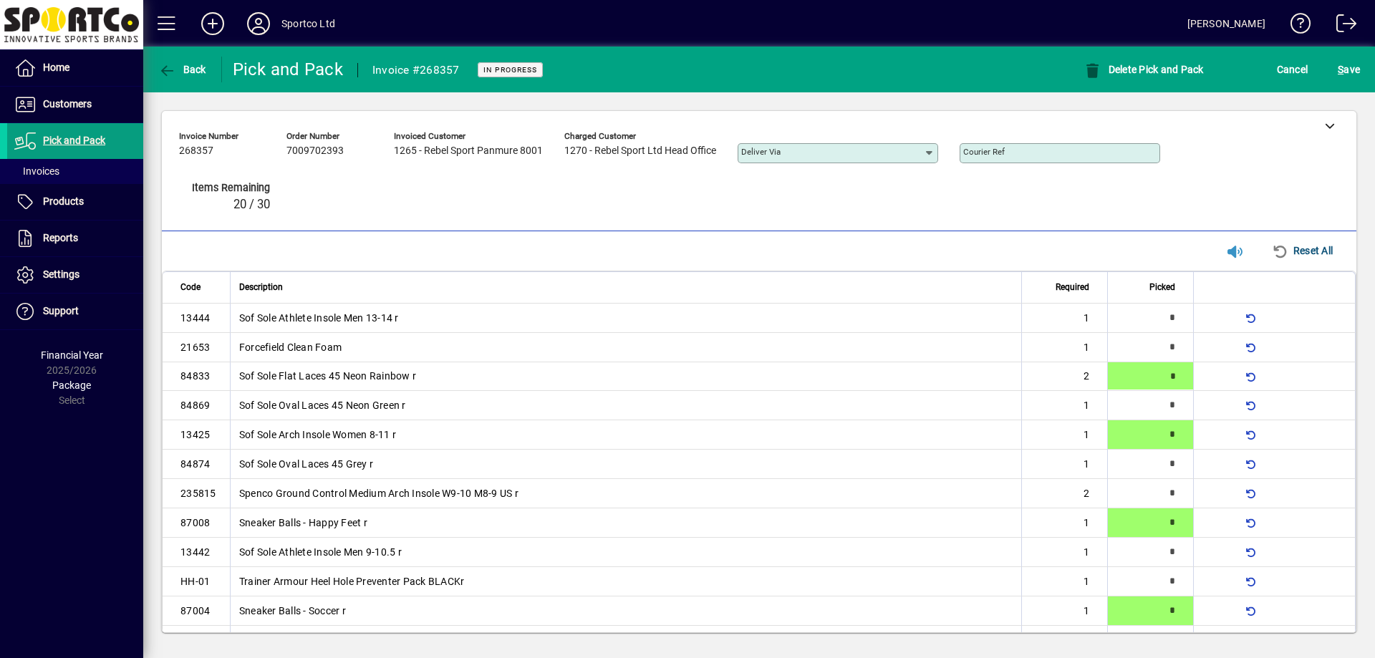
type input "*"
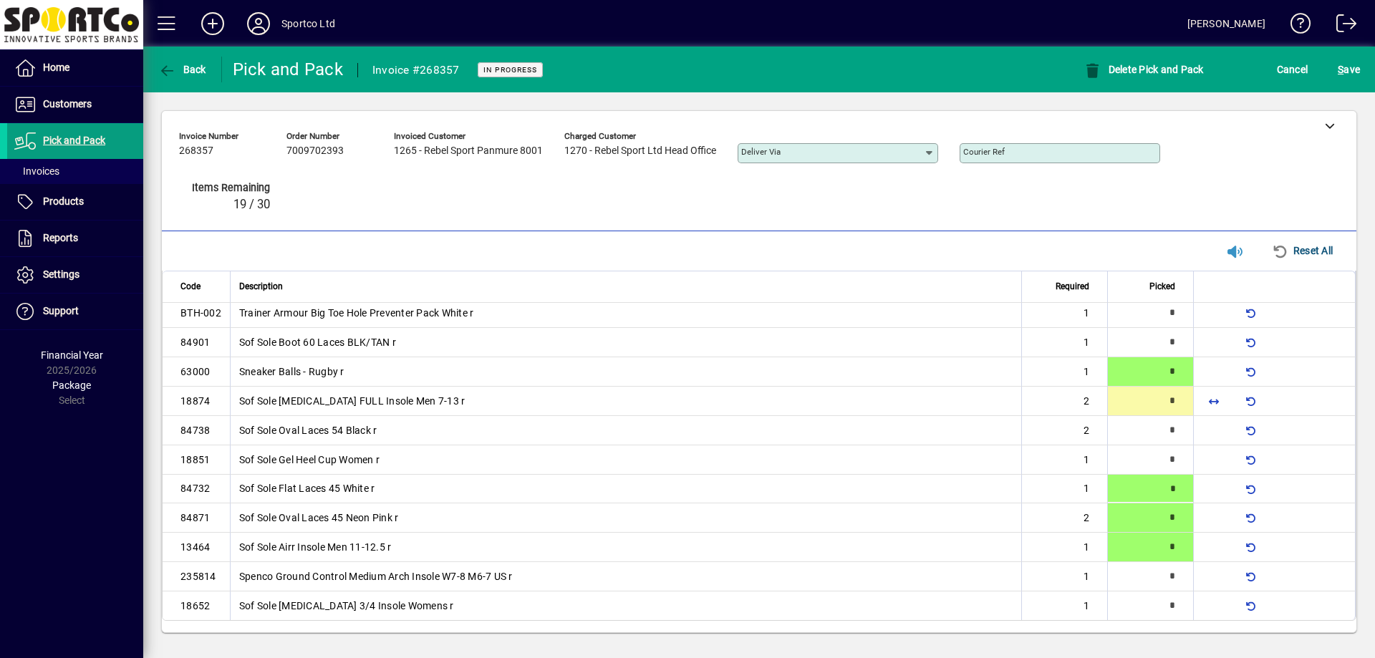
type input "*"
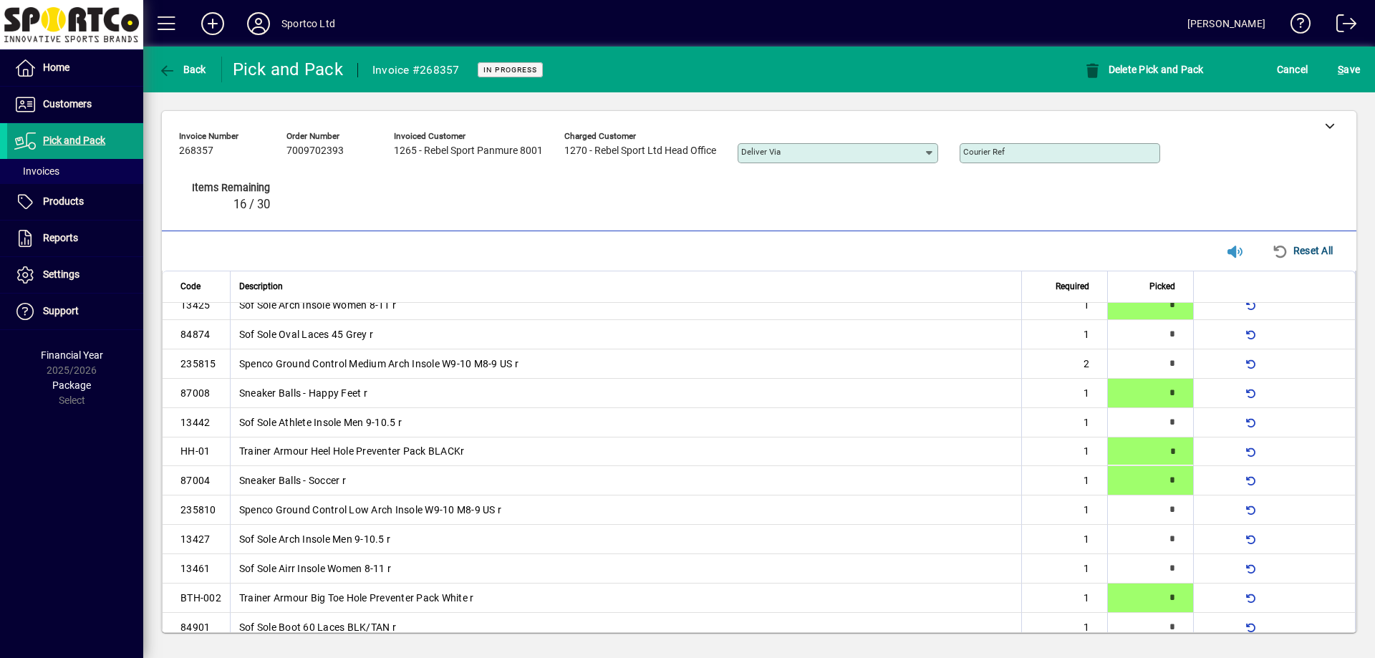
type input "*"
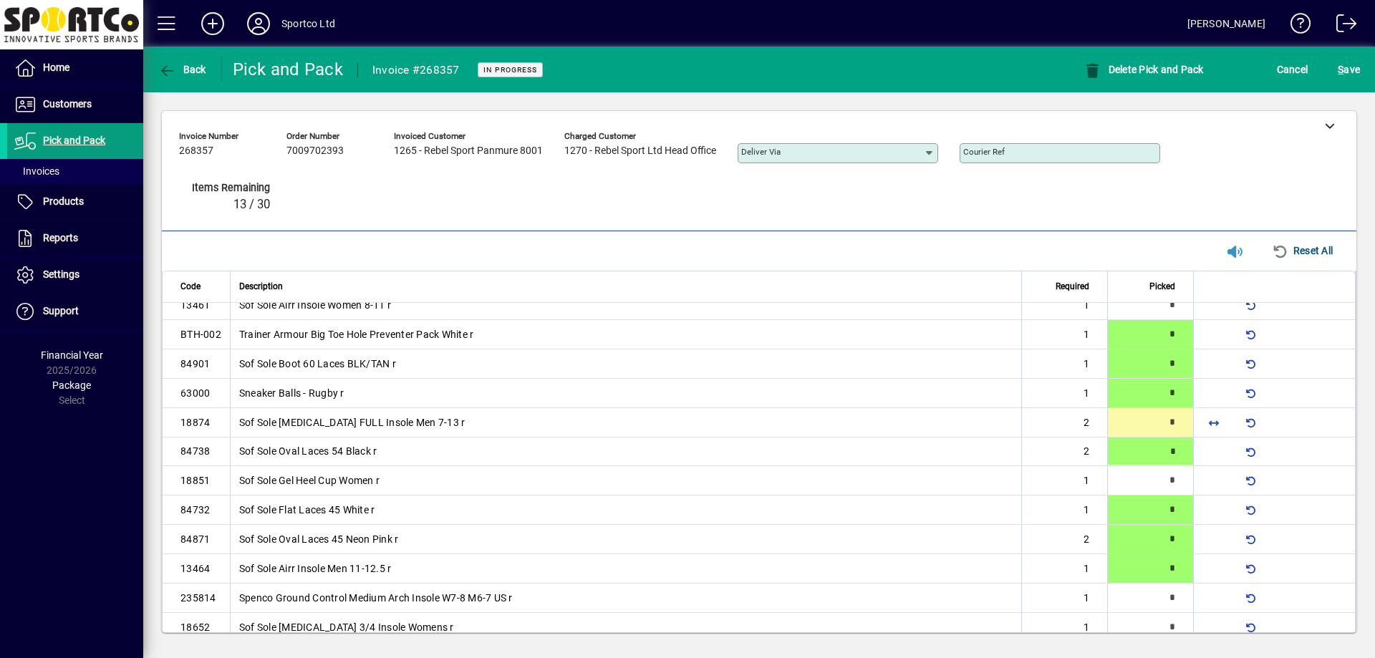
type input "*"
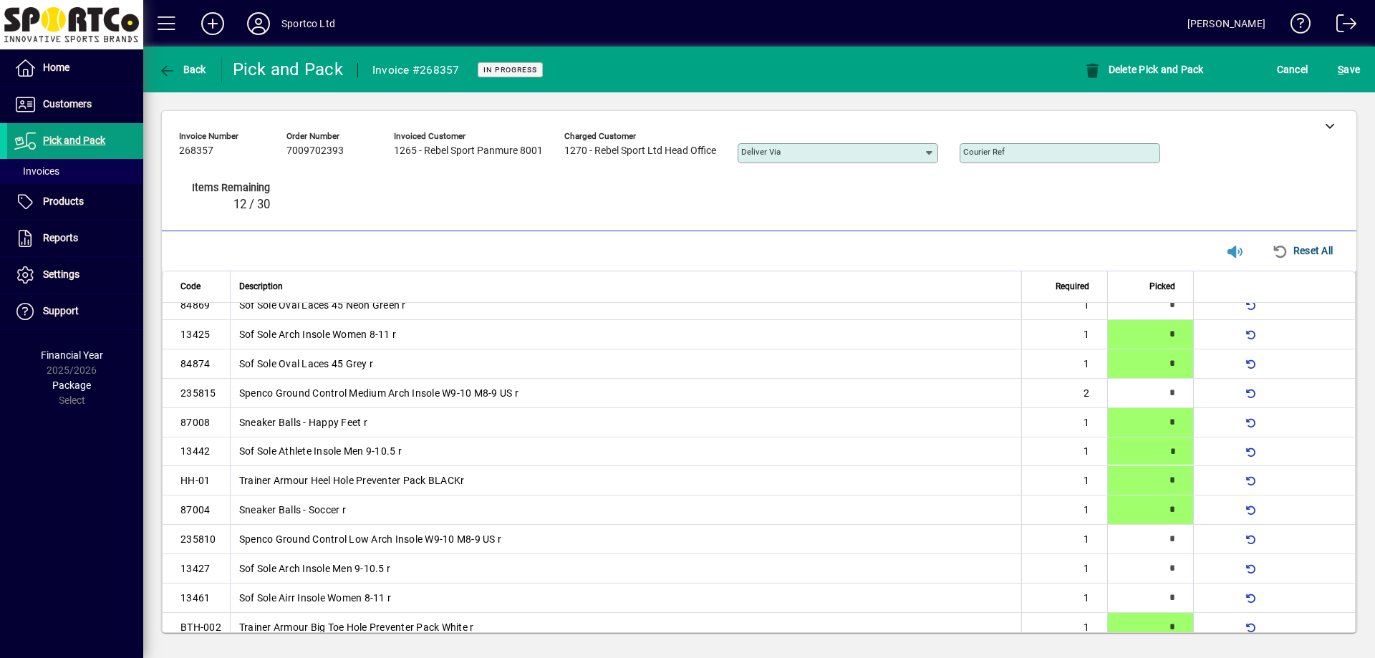
type input "*"
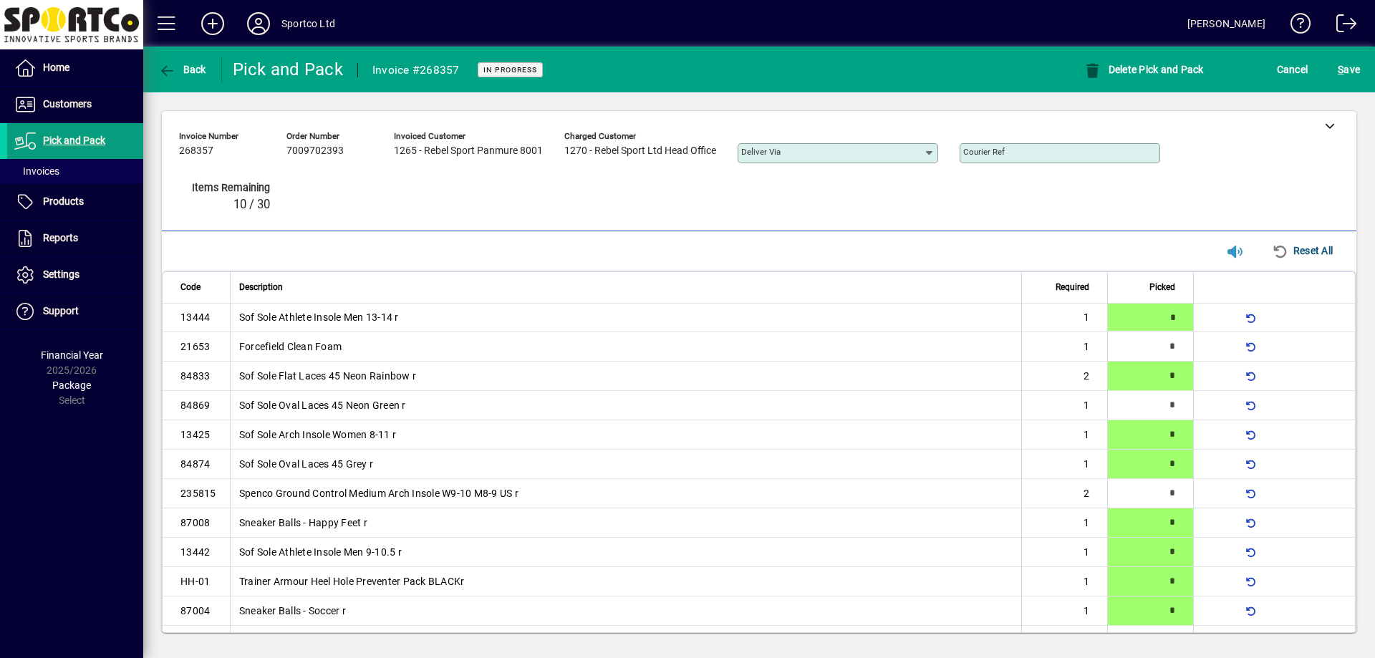
type input "*"
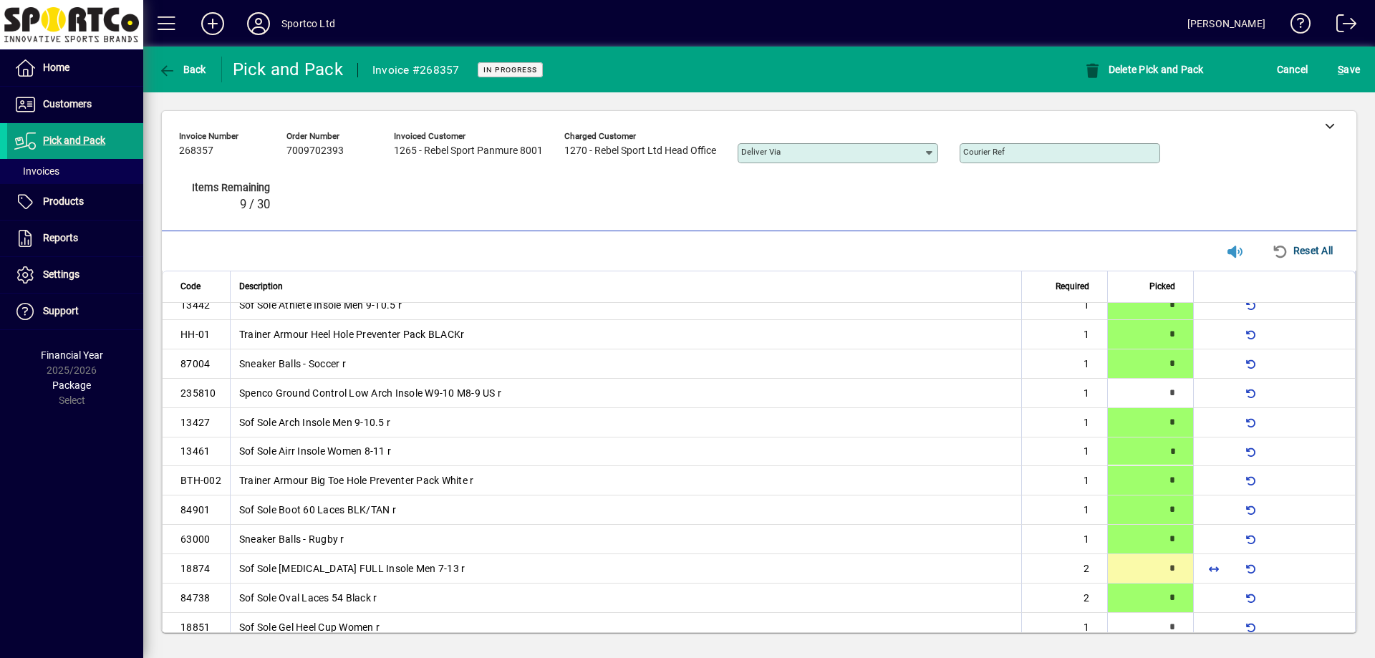
type input "*"
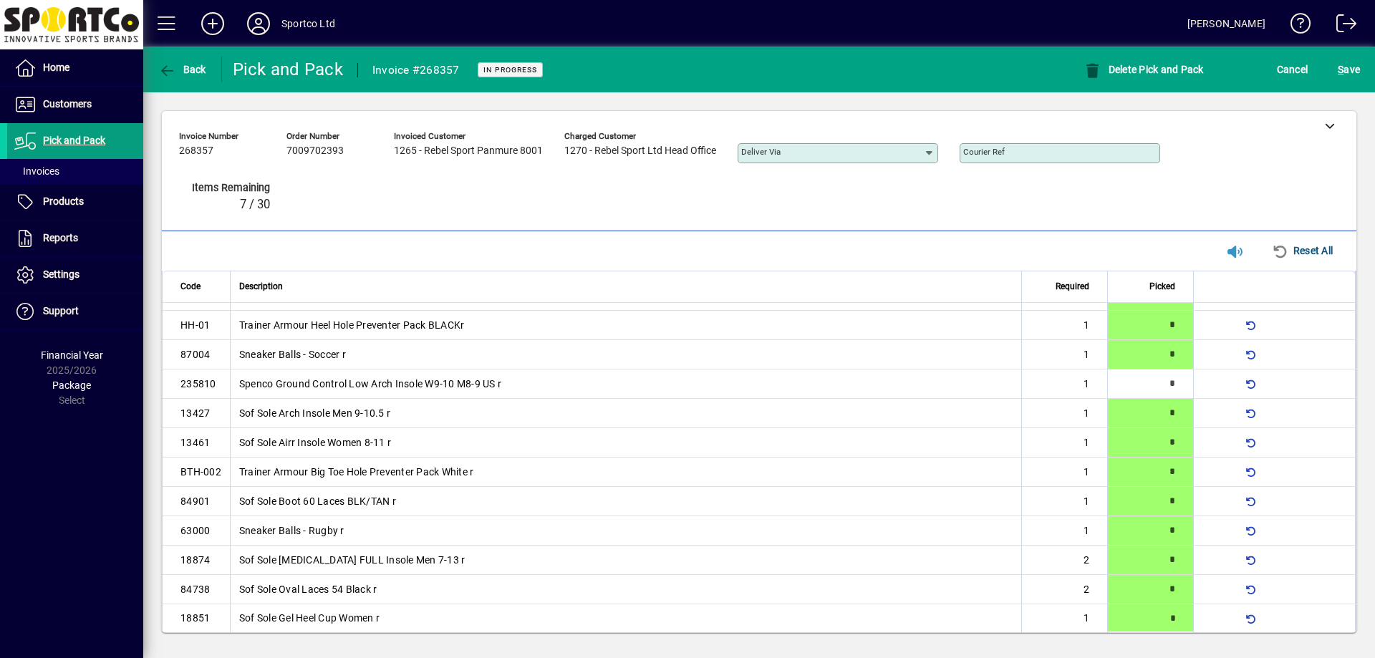
type input "*"
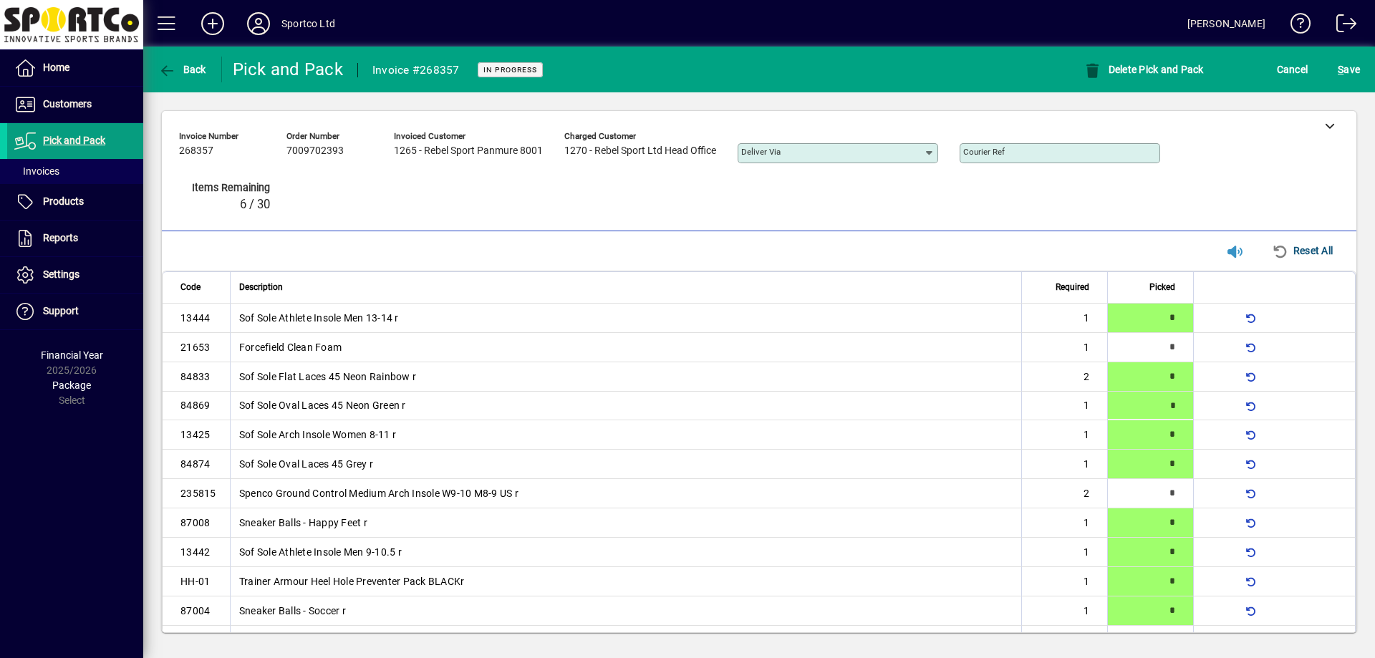
type input "*"
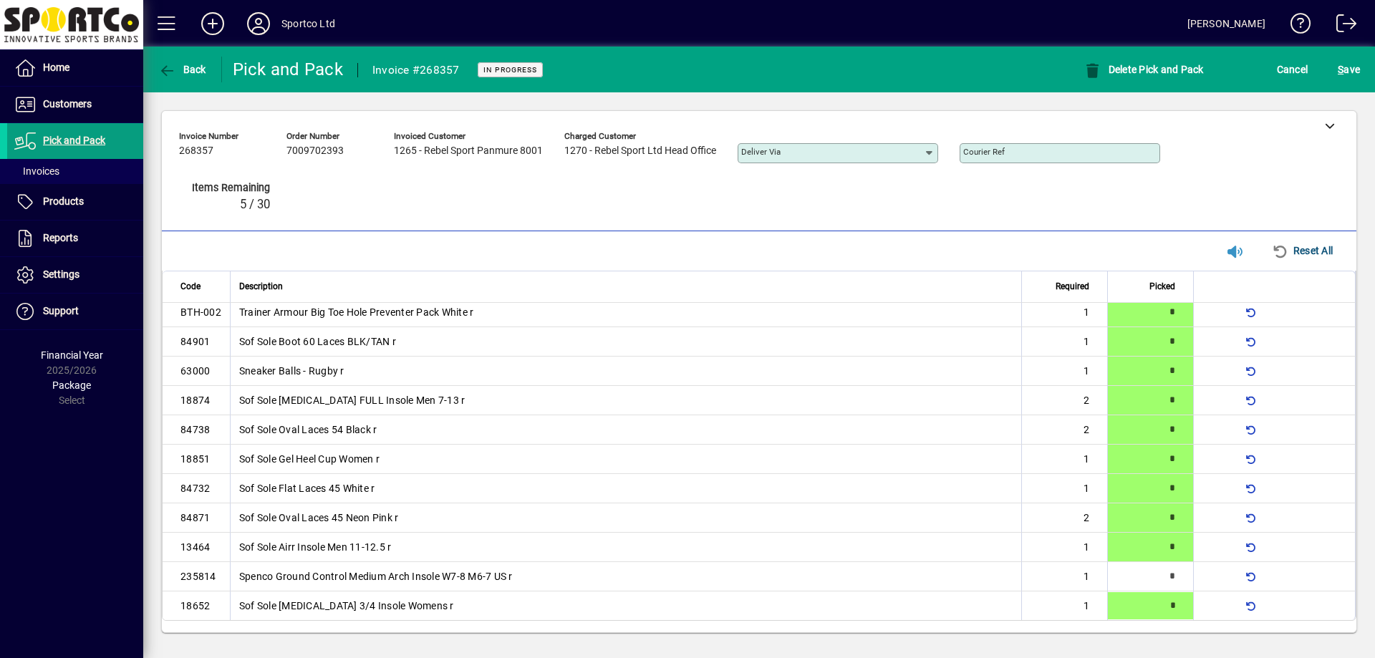
type input "*"
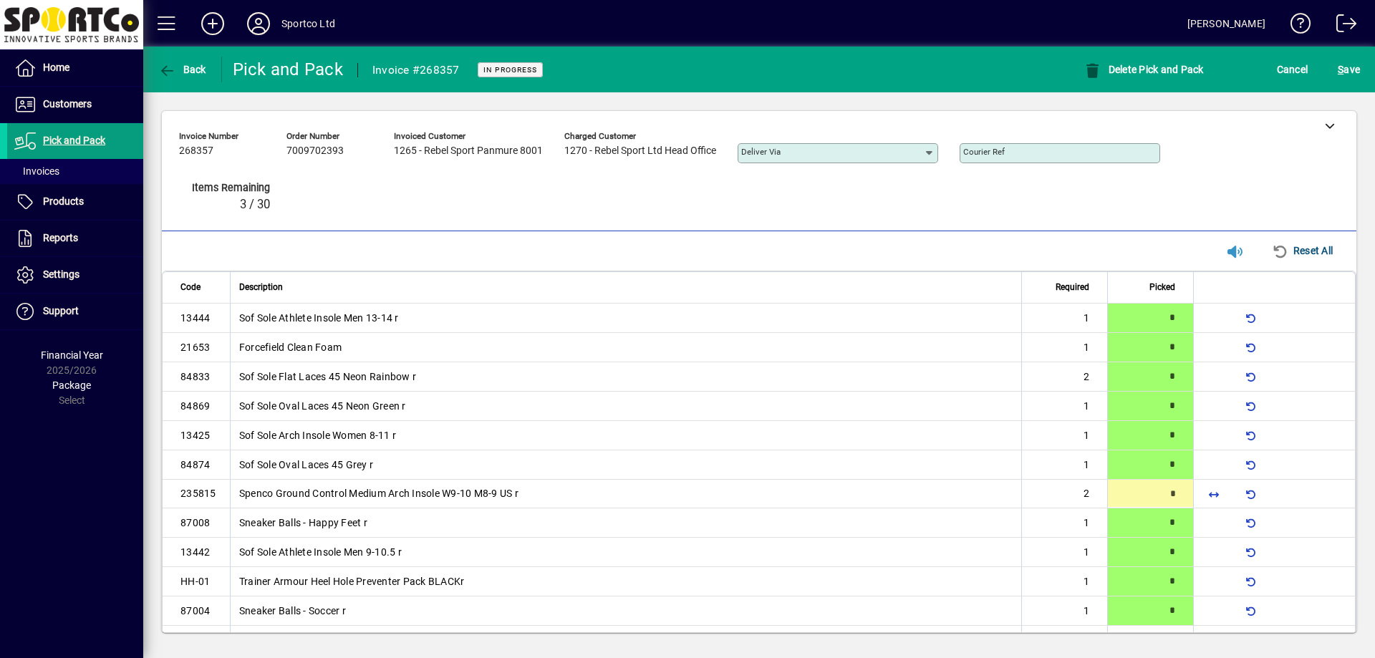
type input "*"
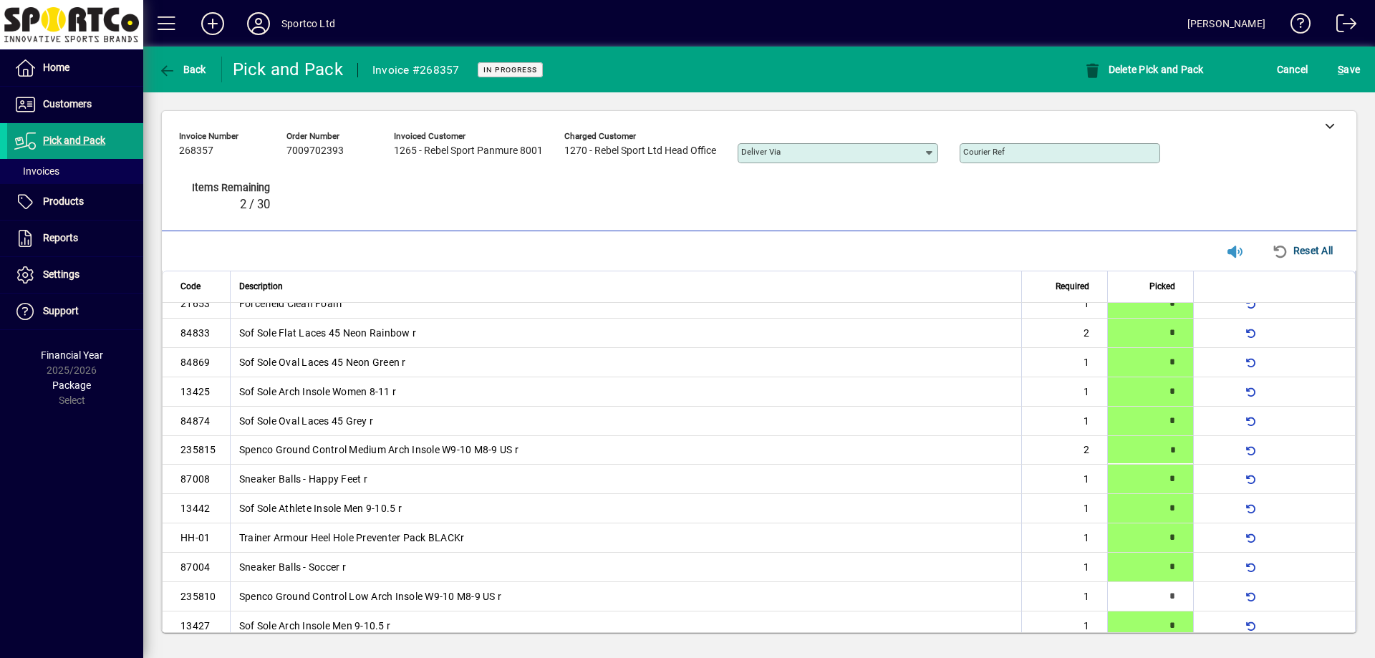
type input "*"
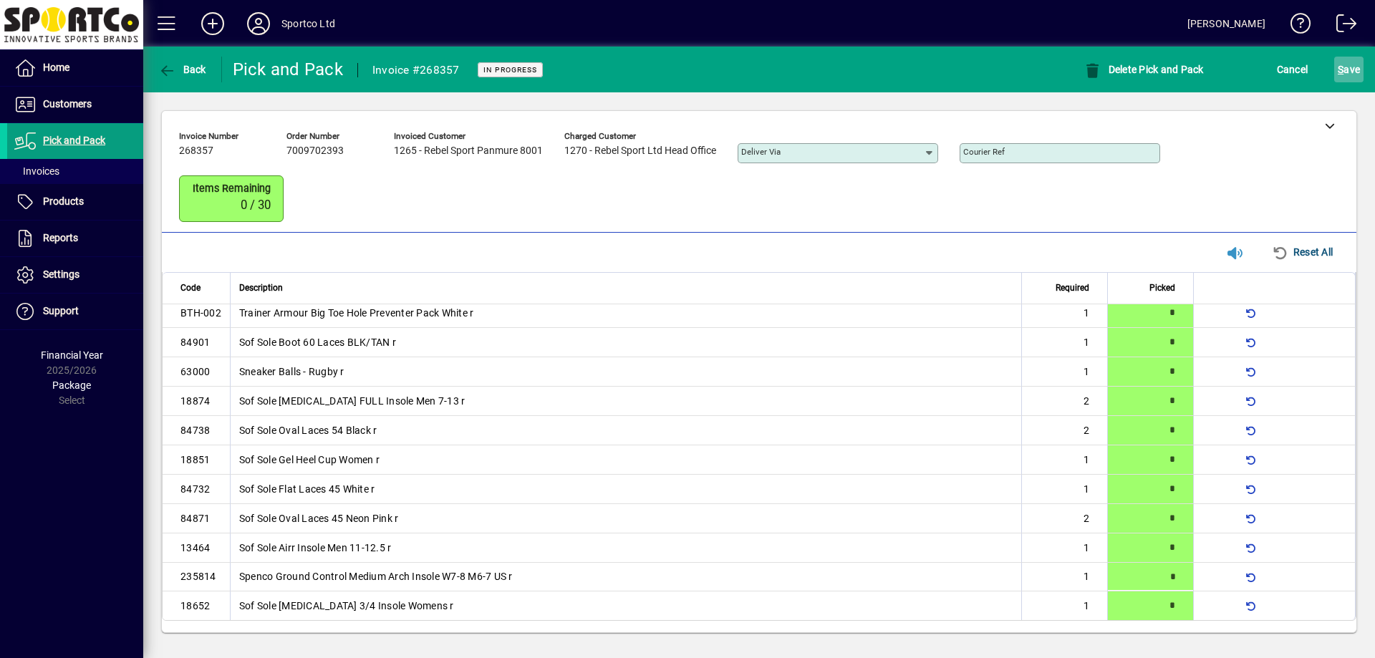
click at [1340, 79] on span "S ave" at bounding box center [1349, 69] width 22 height 23
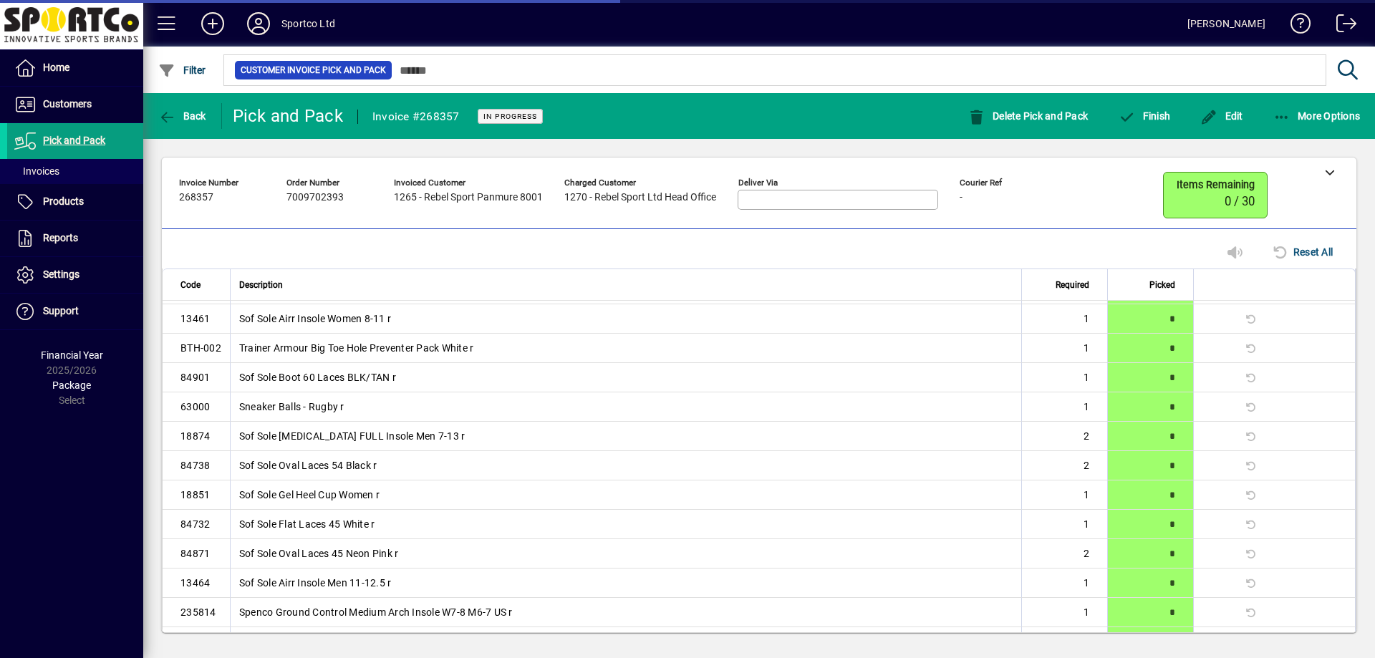
scroll to position [392, 0]
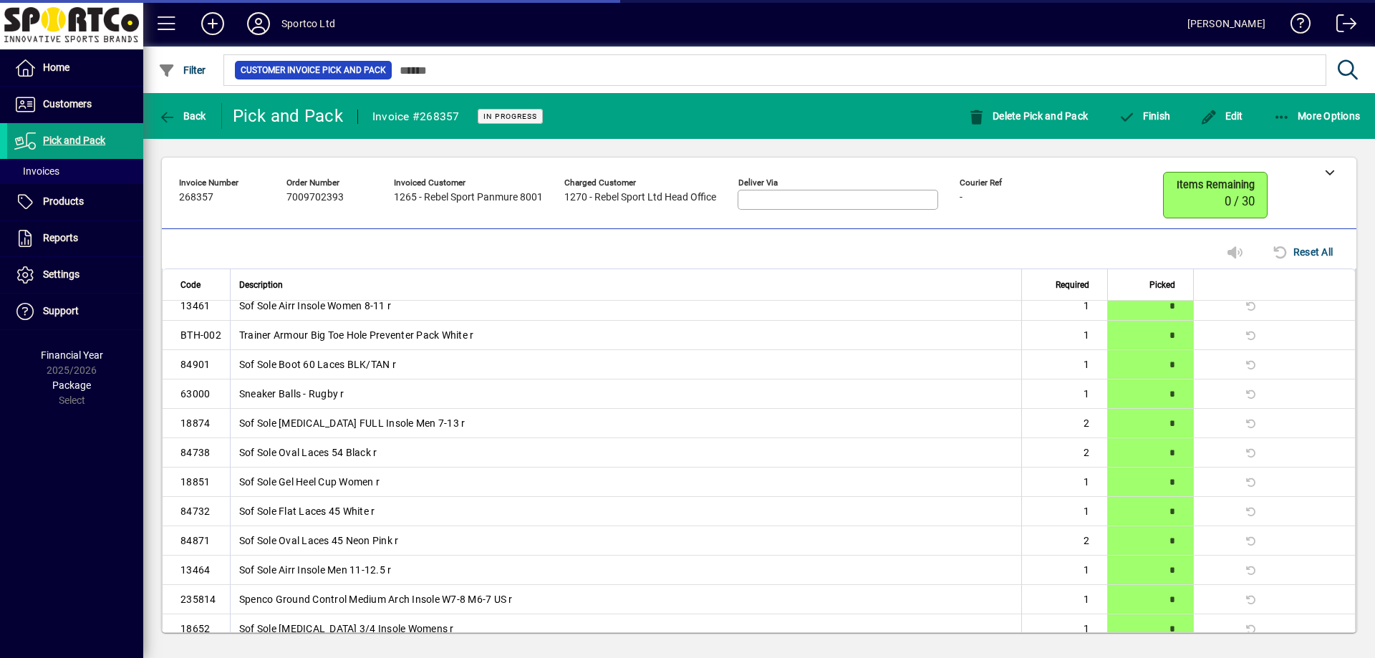
click at [1310, 97] on mat-toolbar-row "Back Pick and Pack Invoice #268357 In Progress Delete Pick and Pack Finish Edit…" at bounding box center [759, 116] width 1232 height 46
click at [1301, 120] on span "More Options" at bounding box center [1316, 115] width 87 height 11
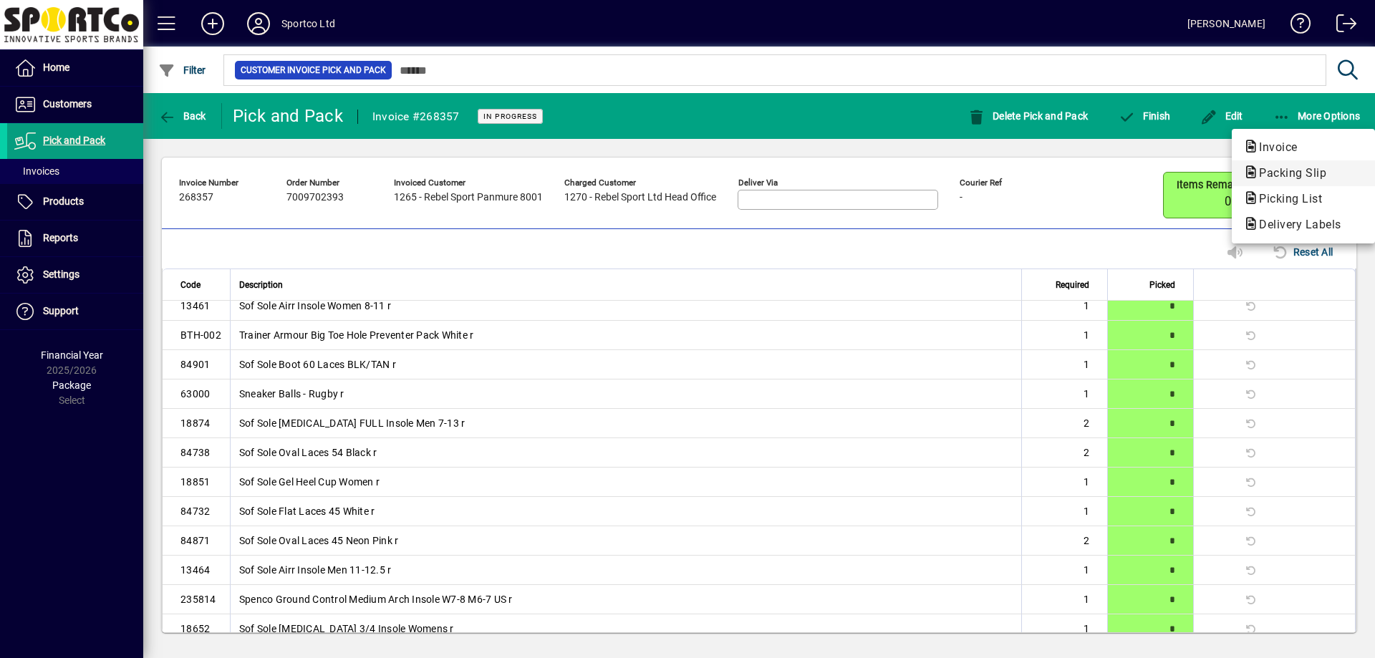
click at [1280, 178] on span "Packing Slip" at bounding box center [1288, 173] width 90 height 14
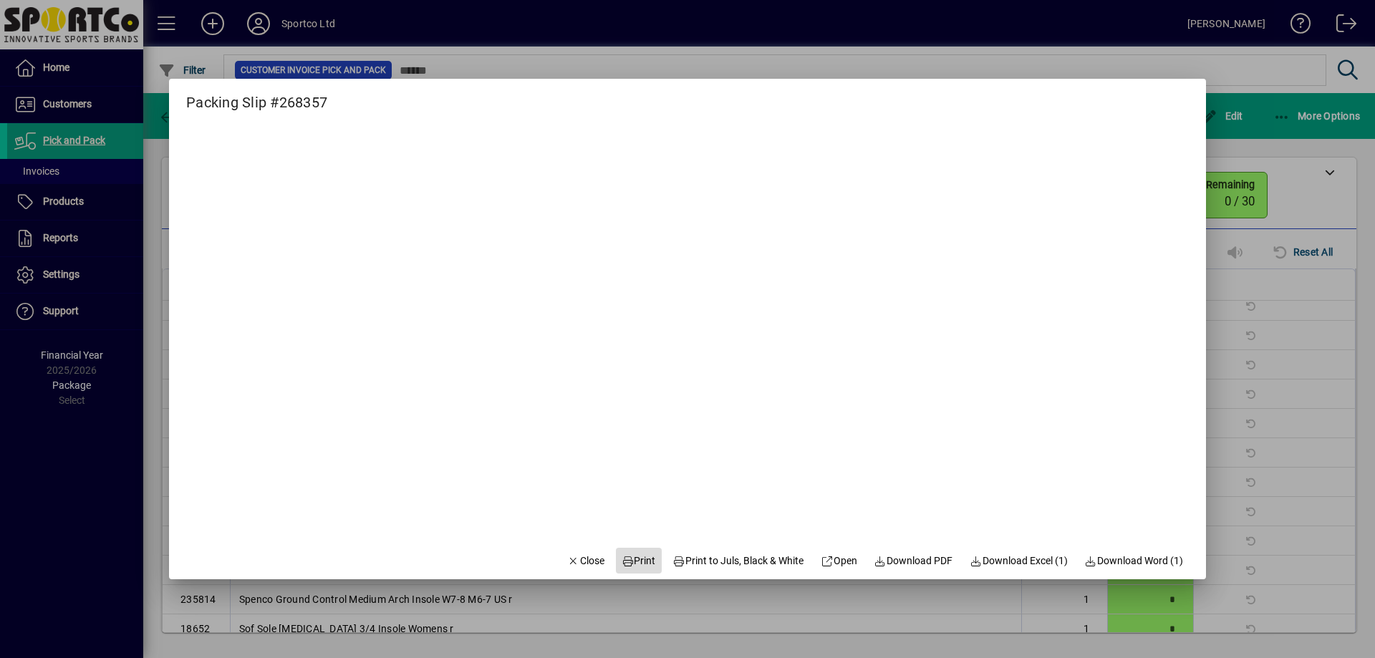
click at [635, 563] on span "Print" at bounding box center [638, 560] width 34 height 15
drag, startPoint x: 574, startPoint y: 564, endPoint x: 608, endPoint y: 519, distance: 56.3
click at [574, 564] on span "Close" at bounding box center [585, 560] width 37 height 15
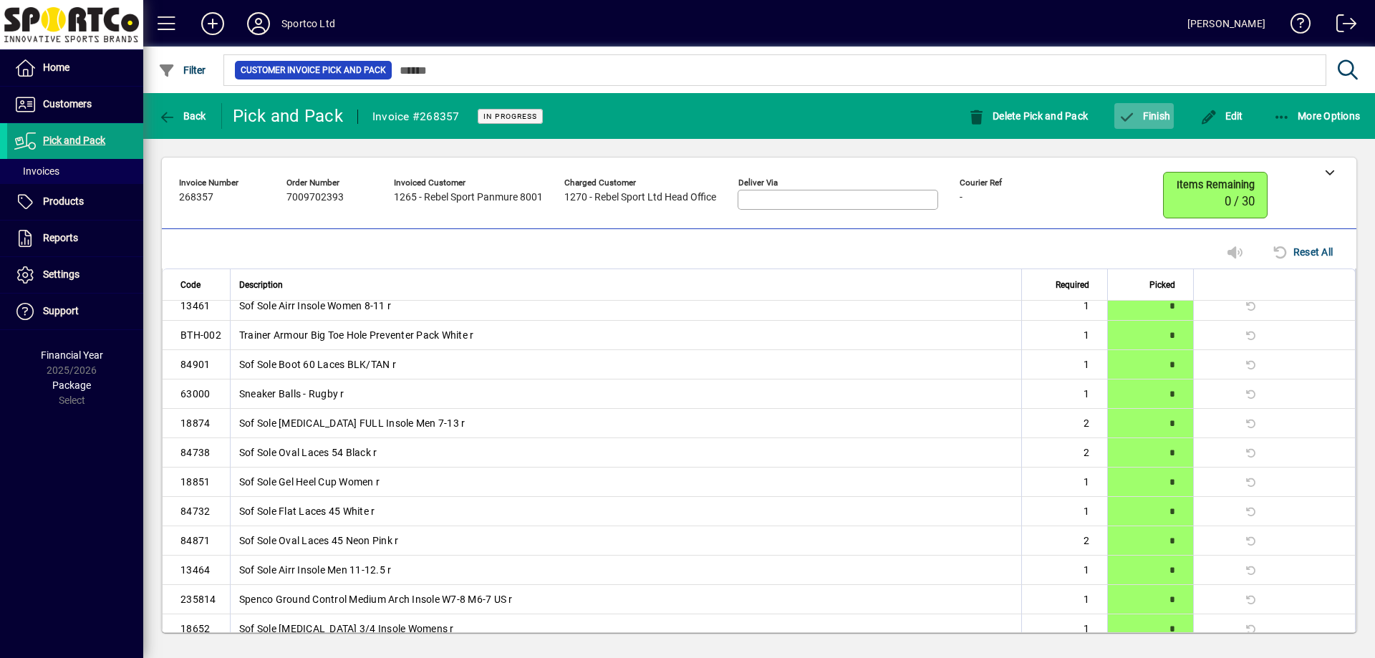
click at [1134, 117] on icon "button" at bounding box center [1127, 117] width 18 height 14
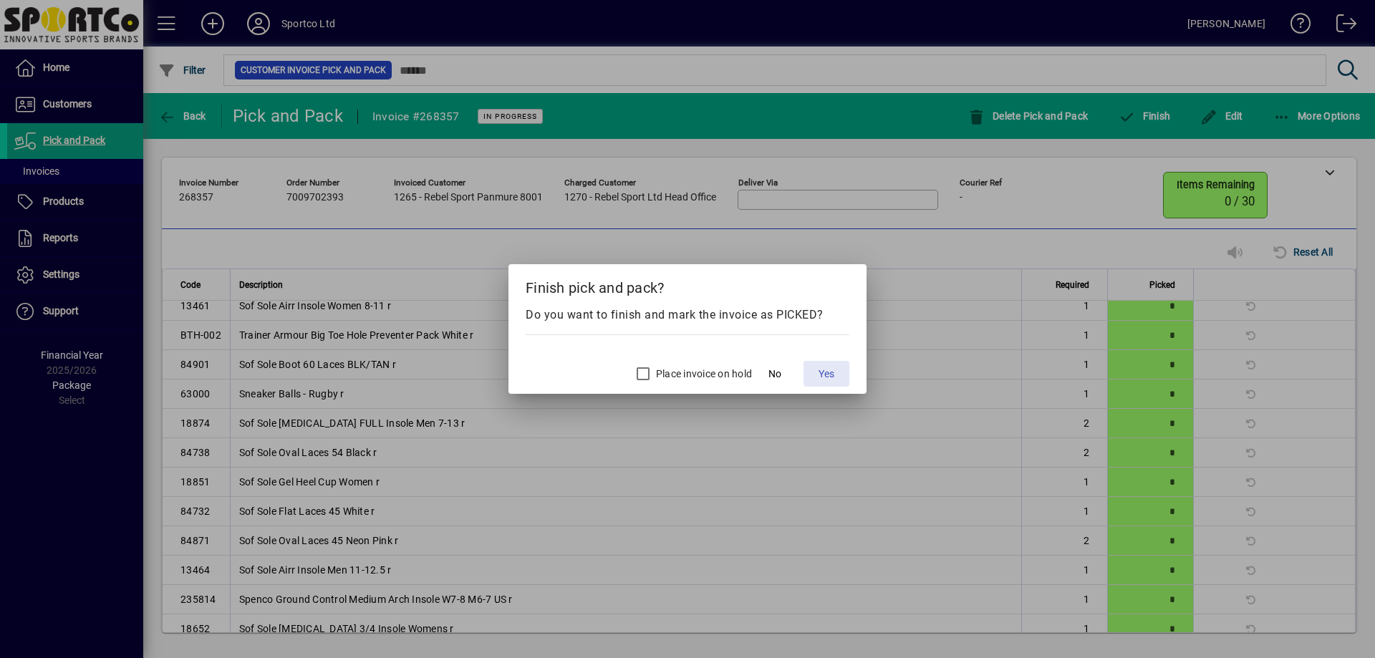
click at [829, 369] on span "Yes" at bounding box center [826, 374] width 16 height 15
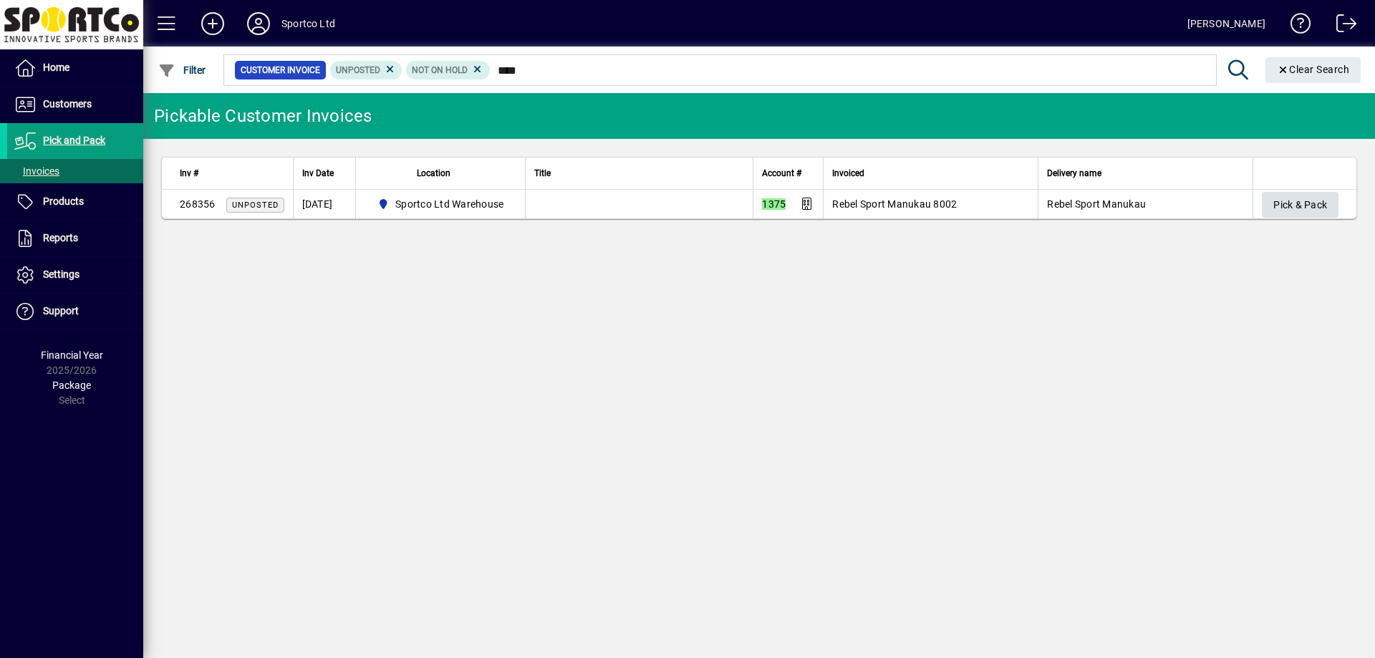
type input "****"
click at [1287, 205] on span "Pick & Pack" at bounding box center [1300, 205] width 54 height 24
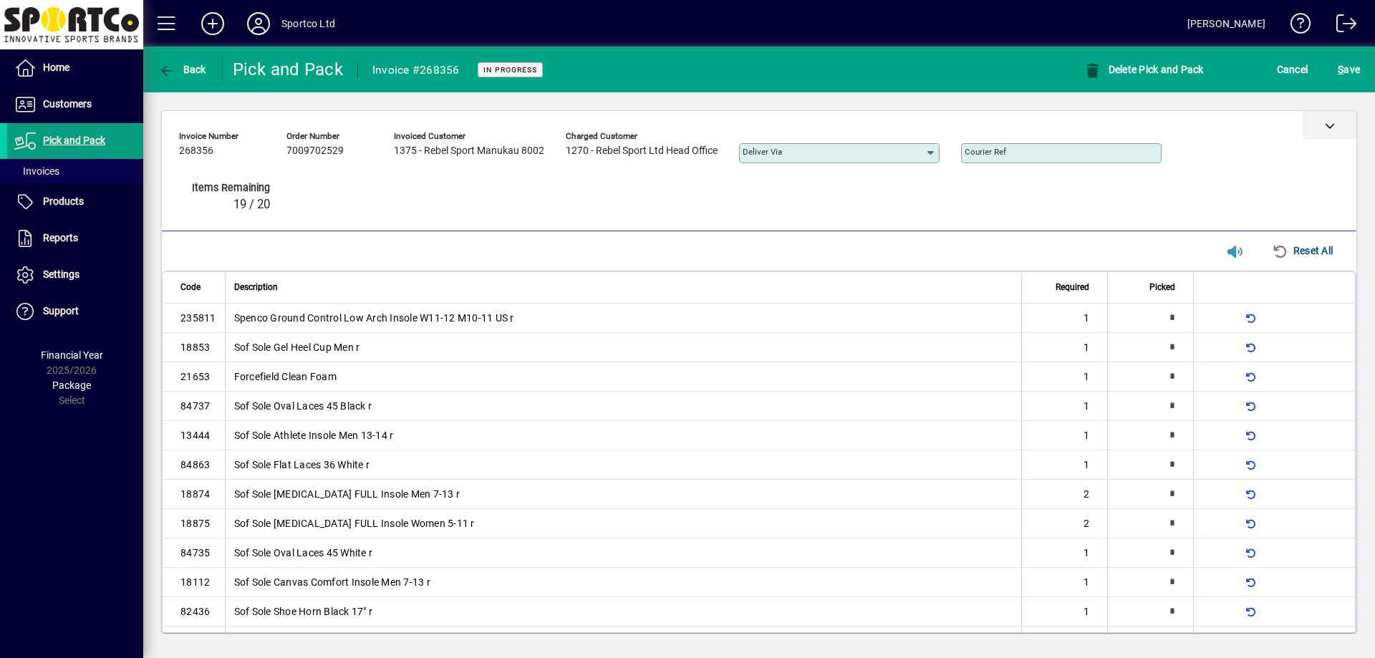
scroll to position [181, 0]
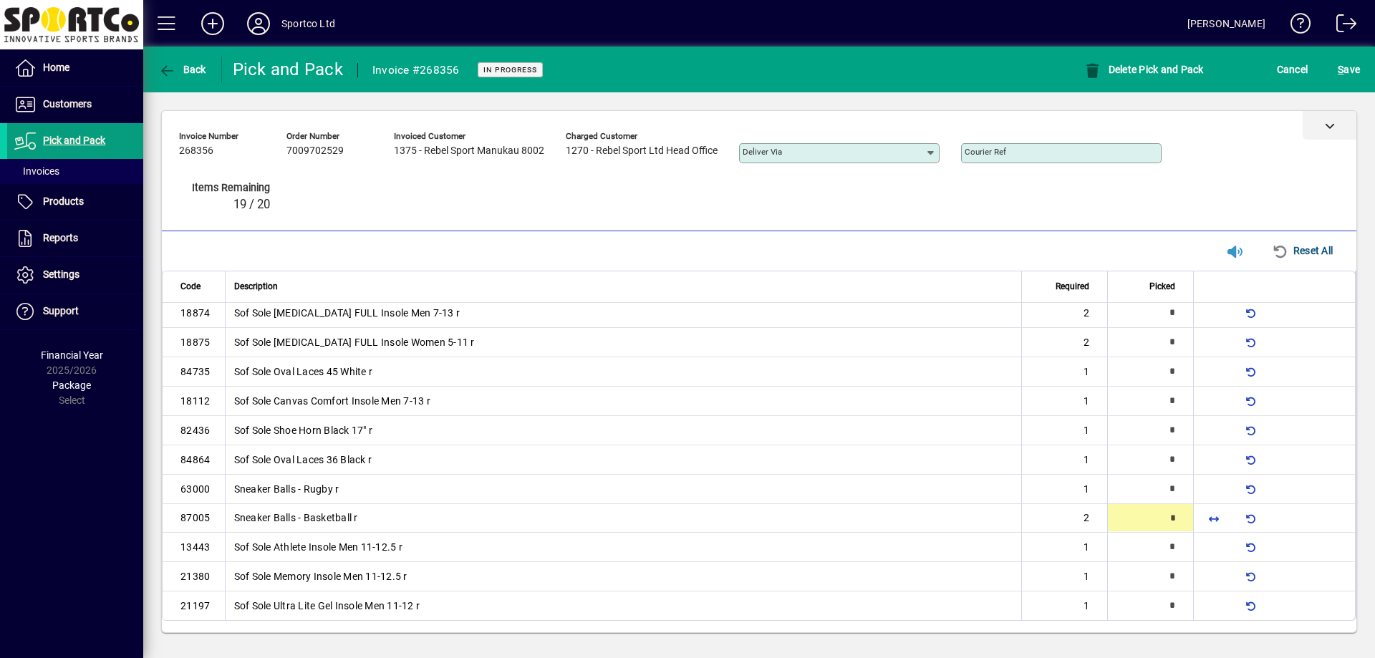
type input "*"
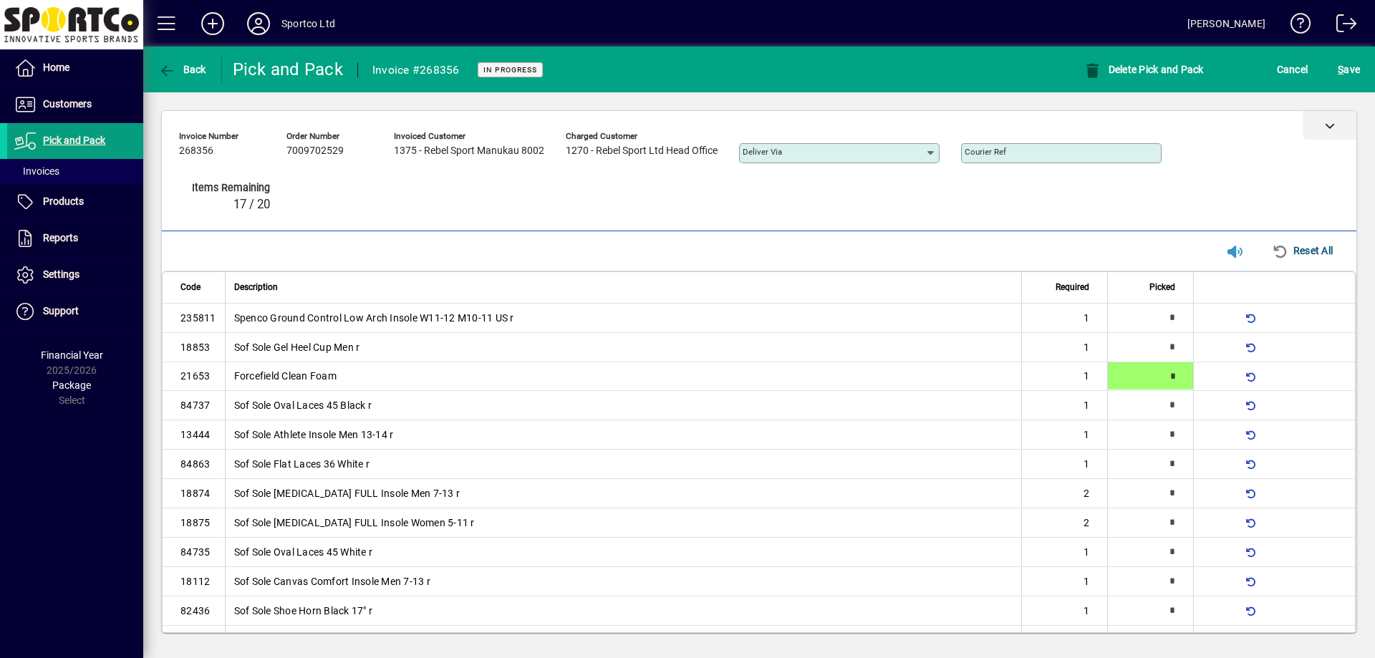
type input "*"
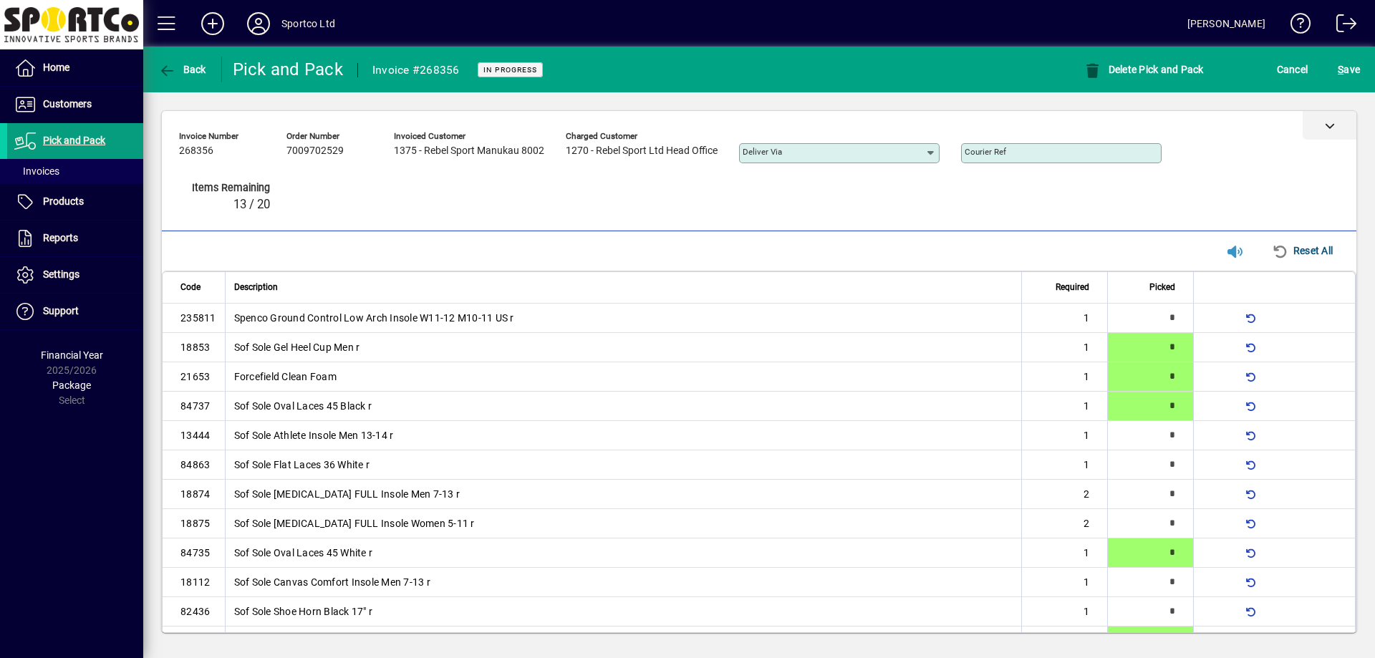
scroll to position [22, 0]
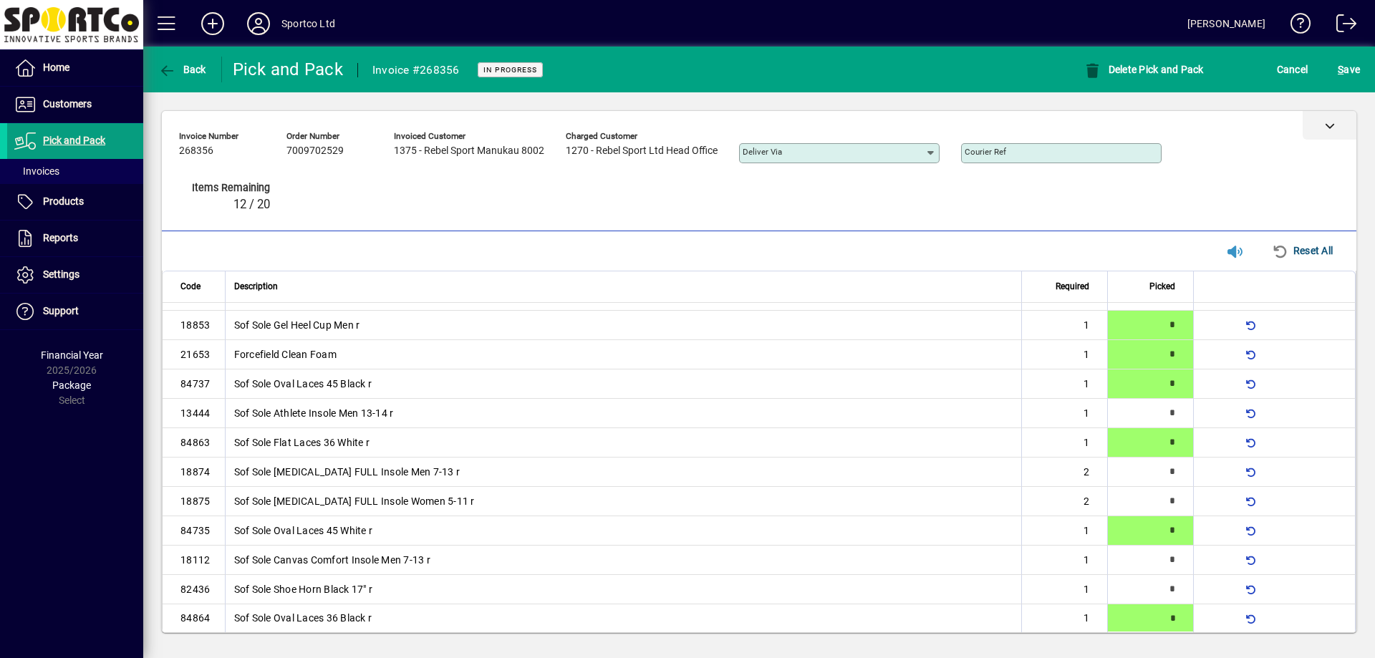
type input "*"
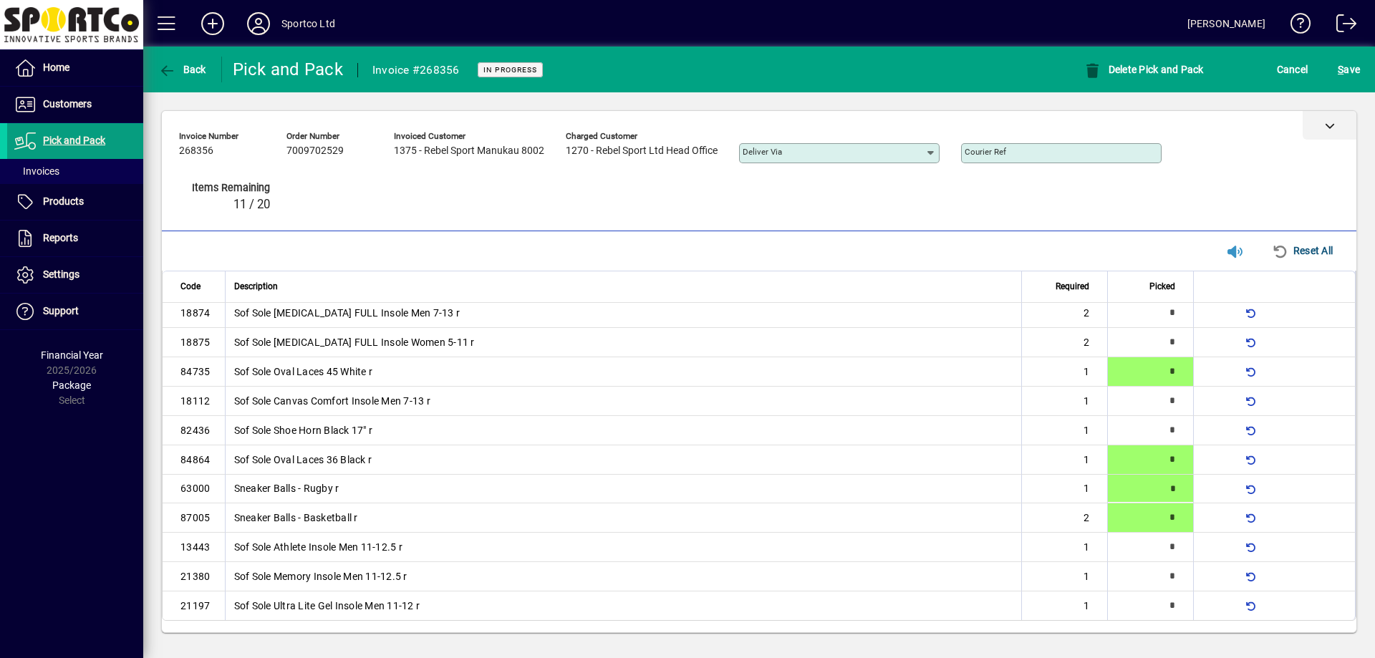
type input "*"
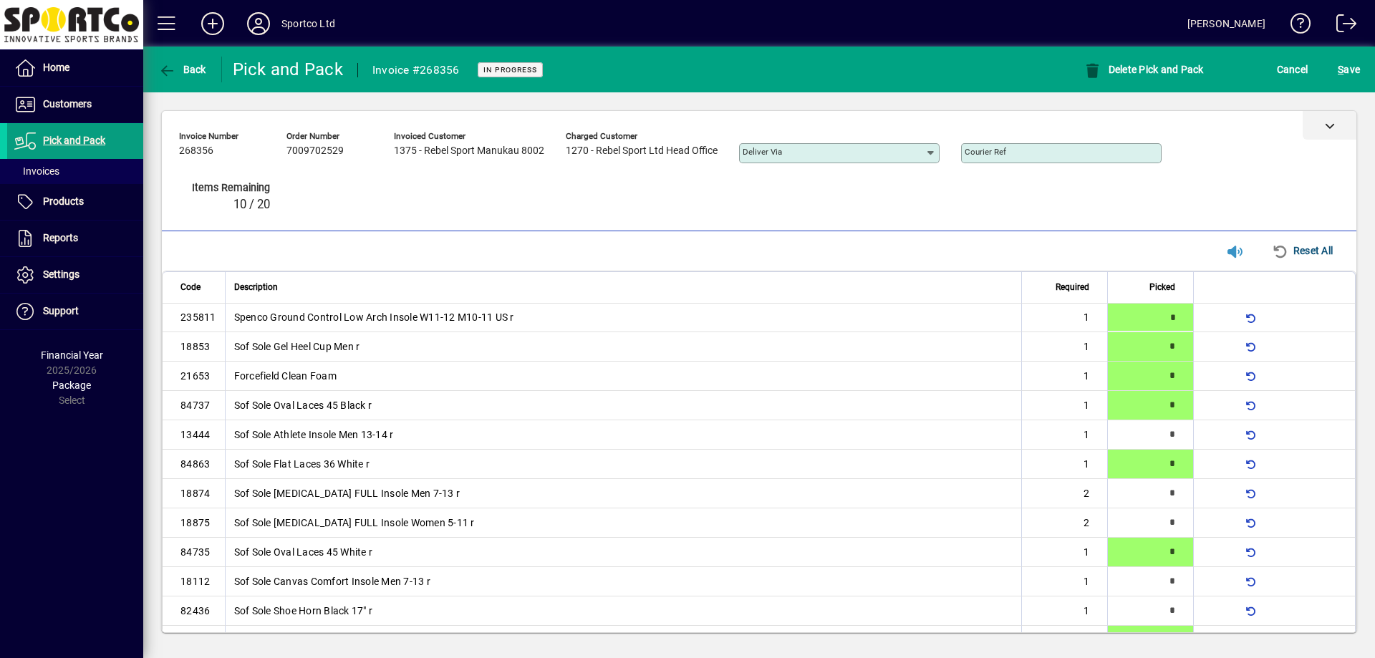
type input "*"
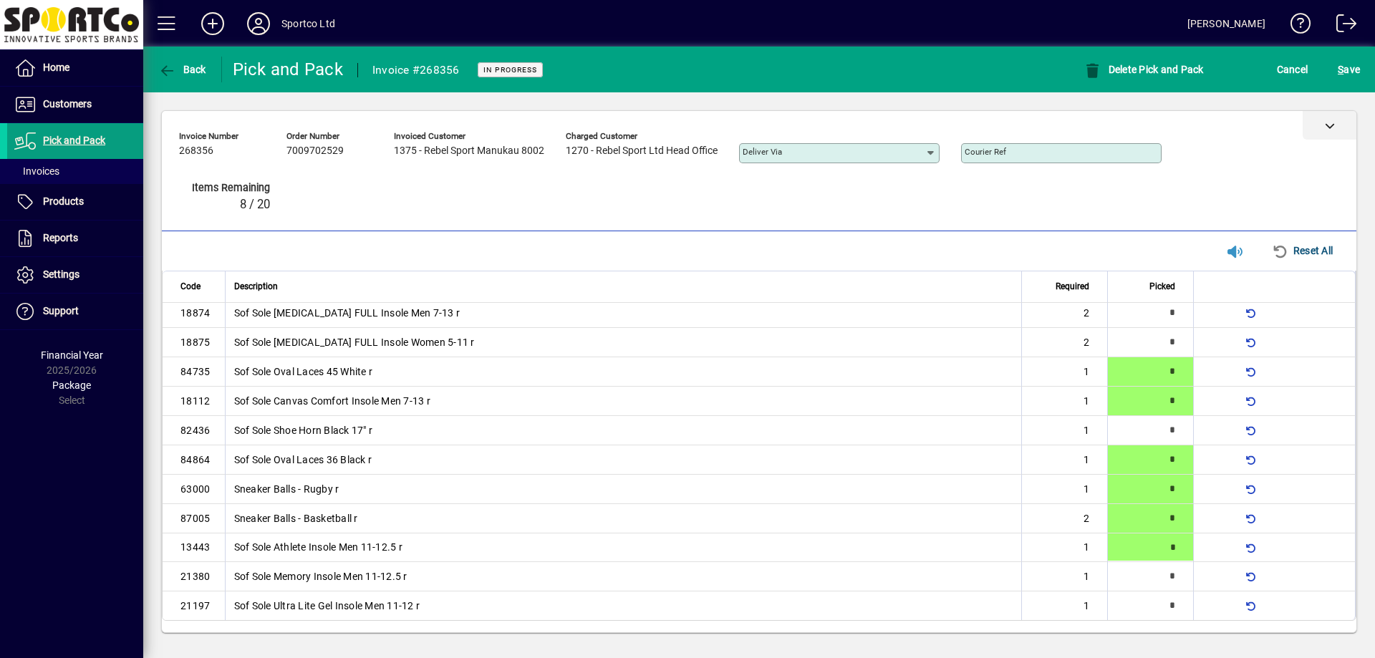
type input "*"
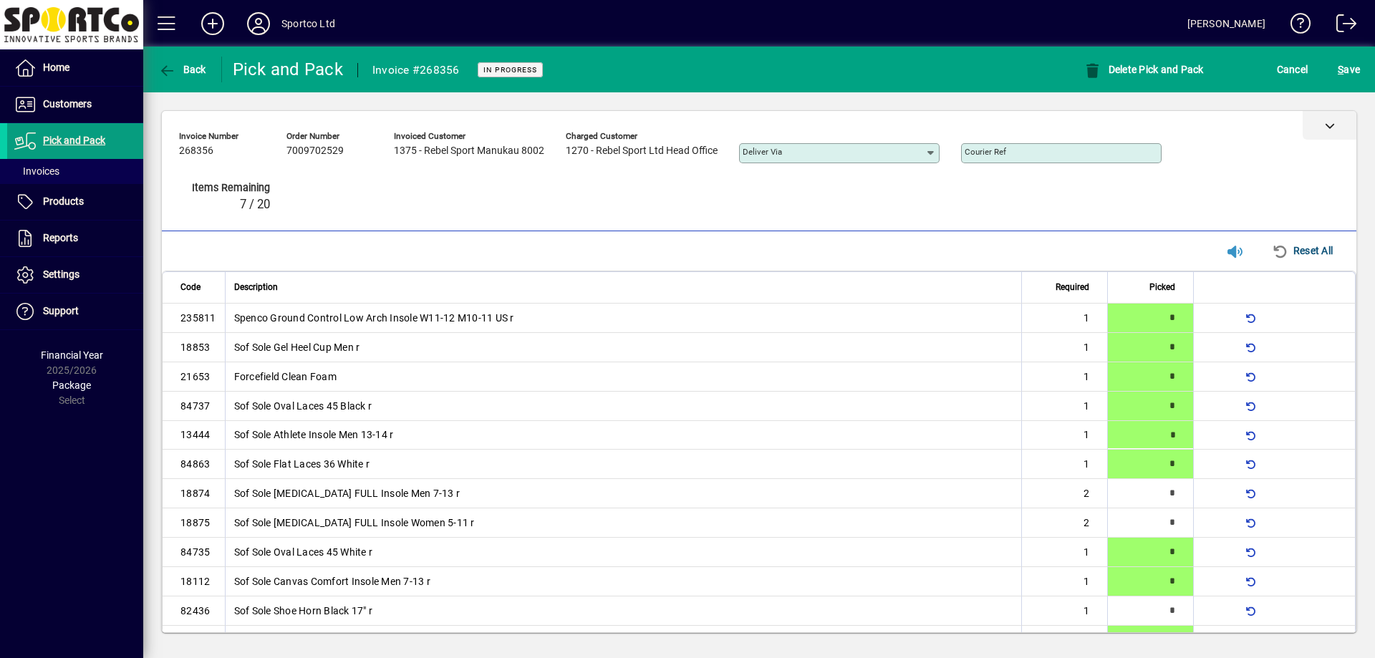
type input "*"
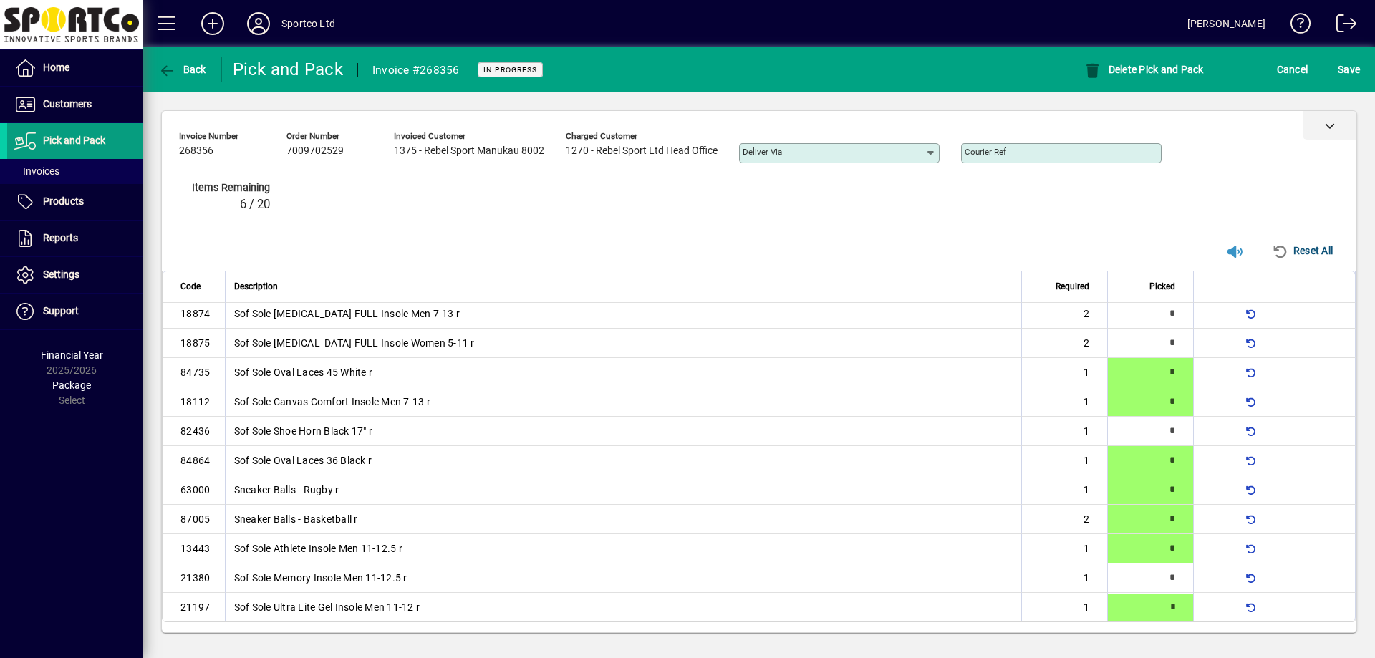
type input "*"
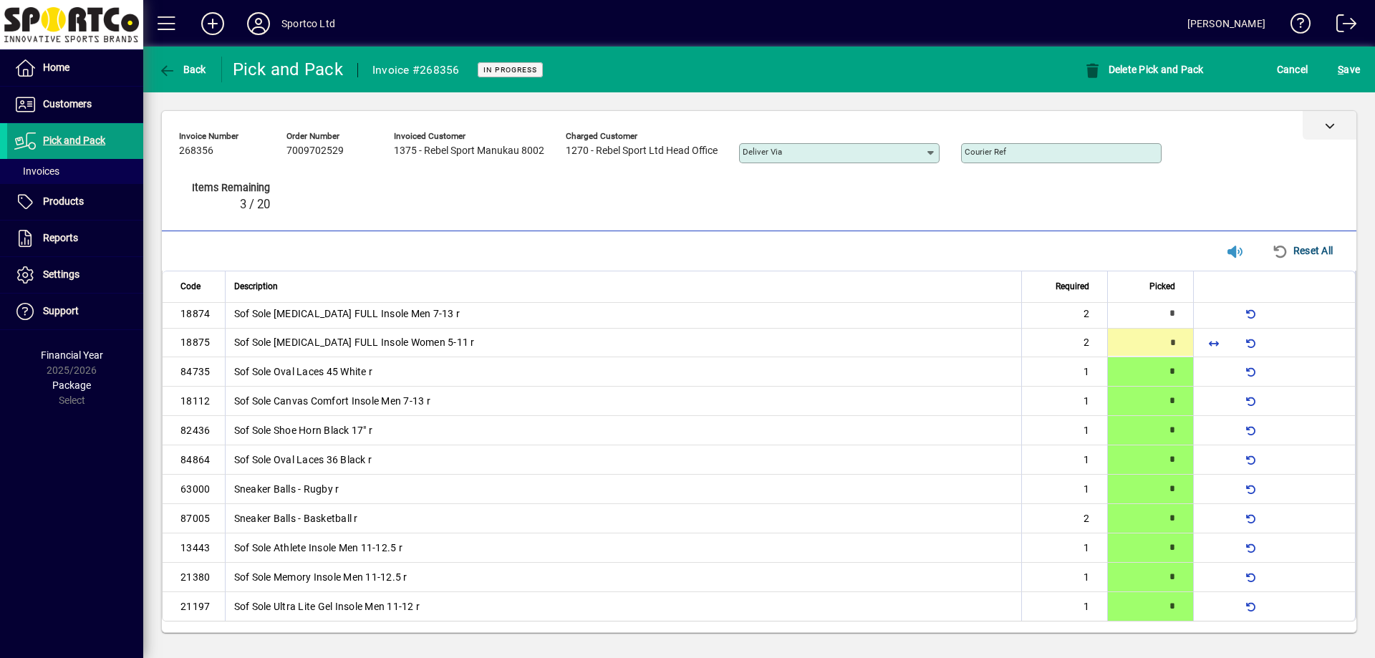
type input "*"
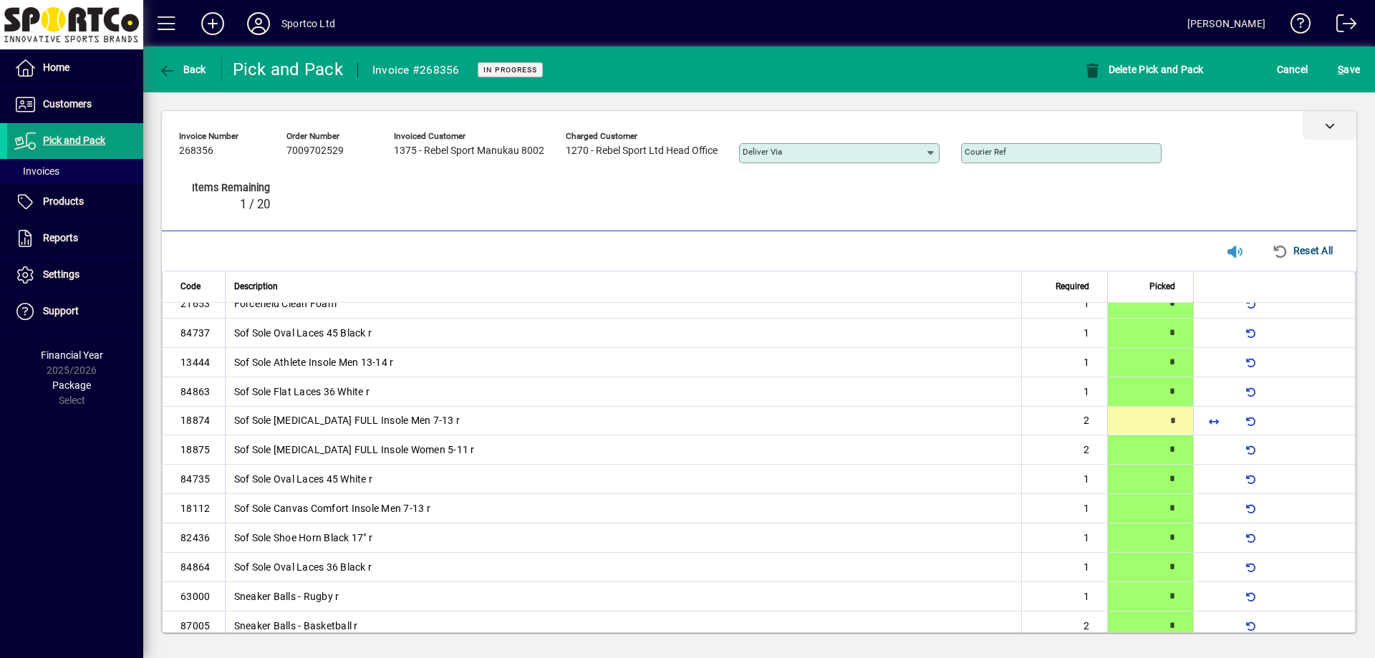
type input "*"
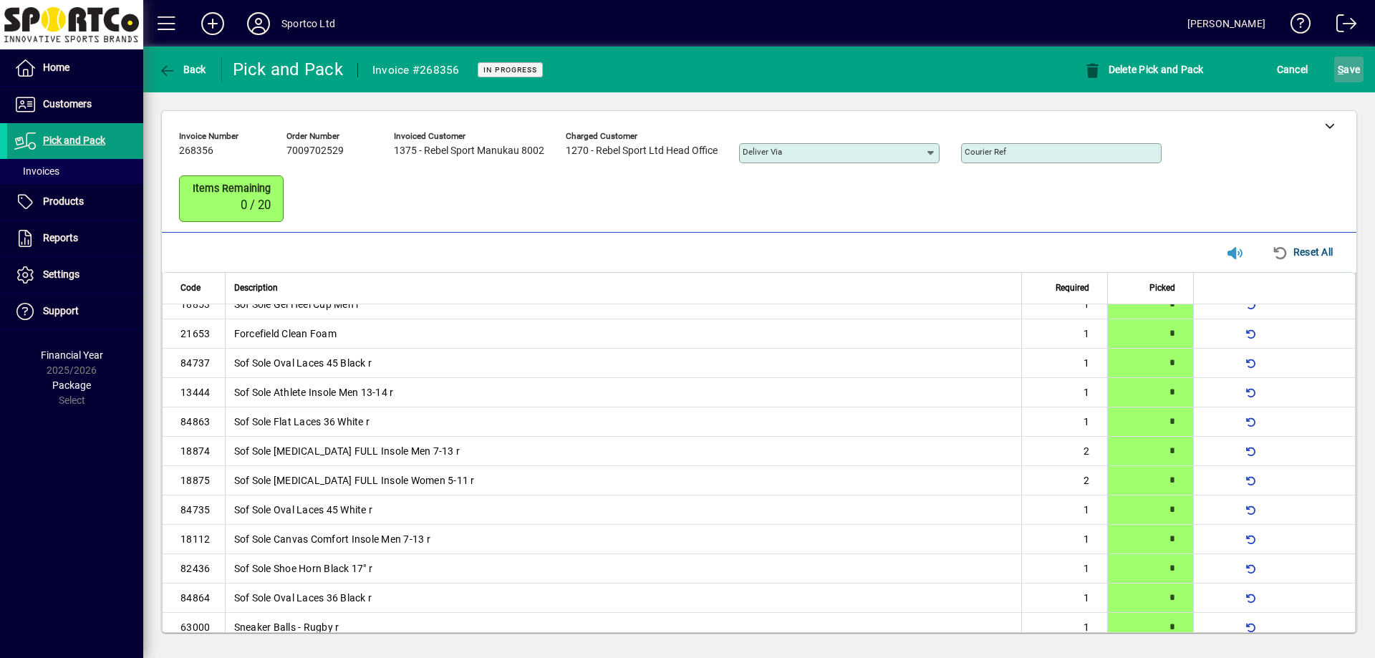
click at [1339, 67] on button "S ave" at bounding box center [1348, 70] width 29 height 26
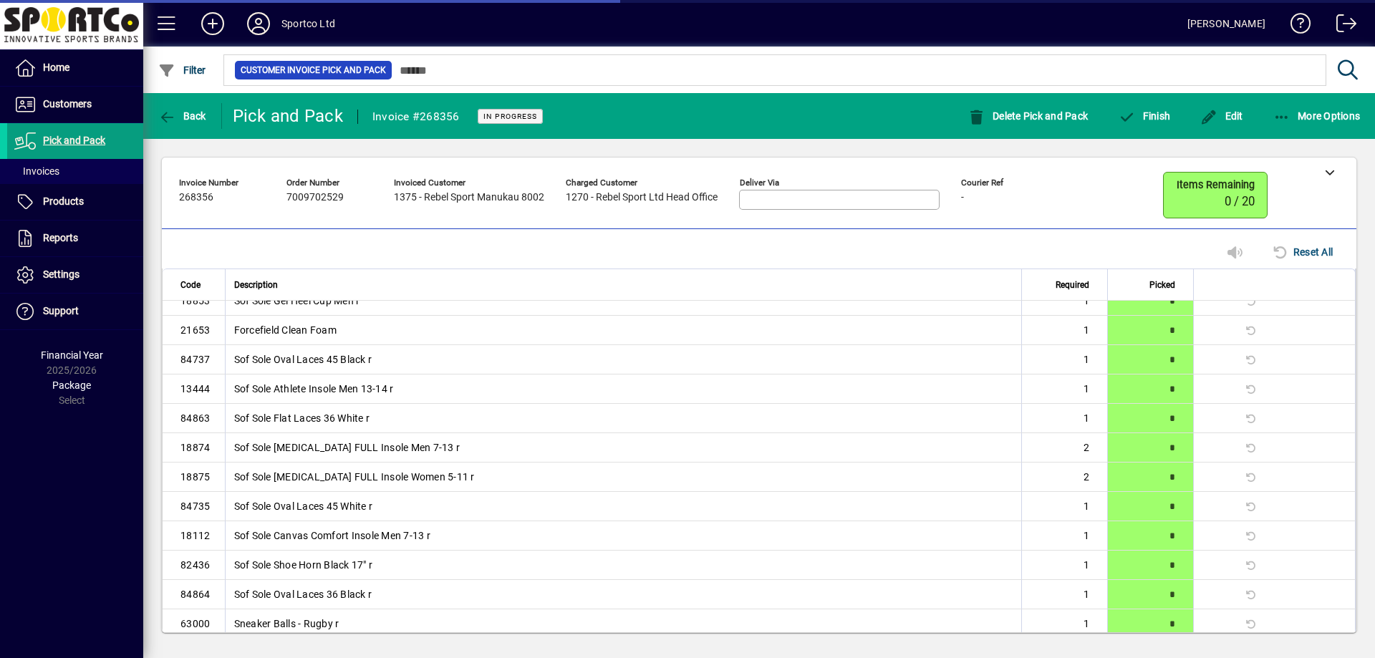
click at [1265, 95] on mat-toolbar-row "Back Pick and Pack Invoice #268356 In Progress Delete Pick and Pack Finish Edit…" at bounding box center [759, 116] width 1232 height 46
click at [1277, 112] on icon "button" at bounding box center [1282, 117] width 18 height 14
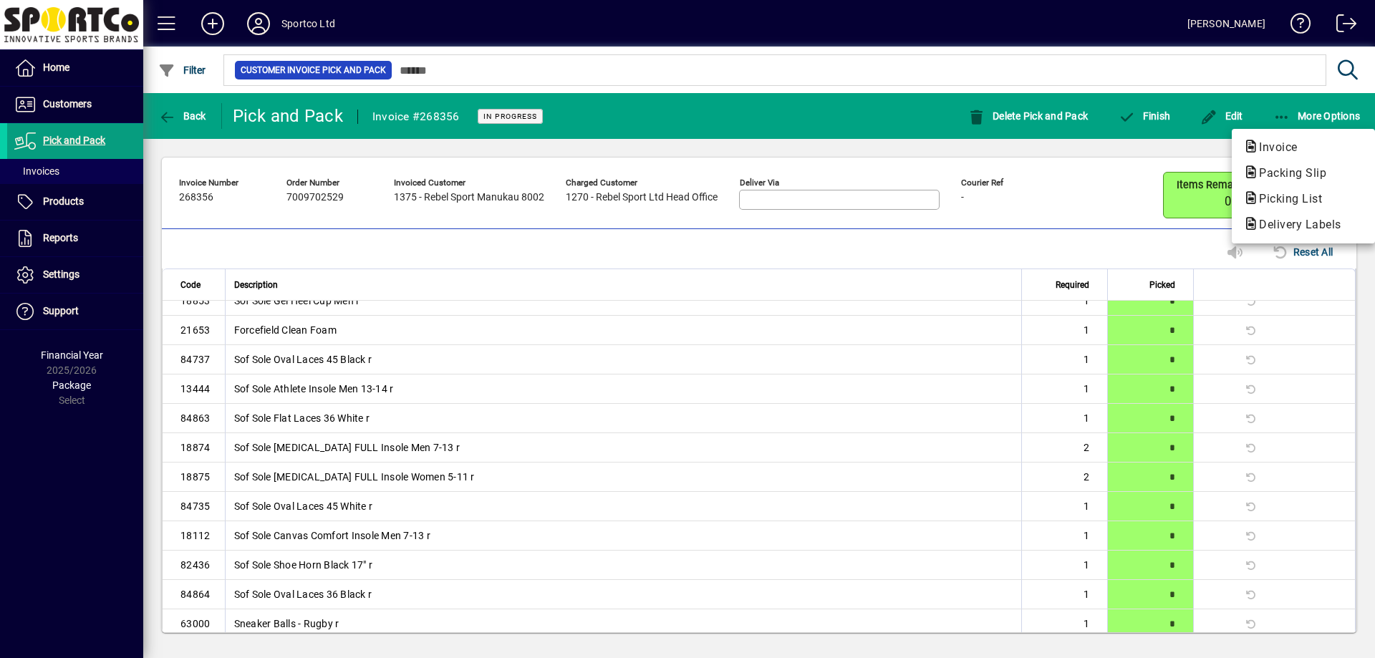
click at [1275, 168] on span "Packing Slip" at bounding box center [1288, 173] width 90 height 14
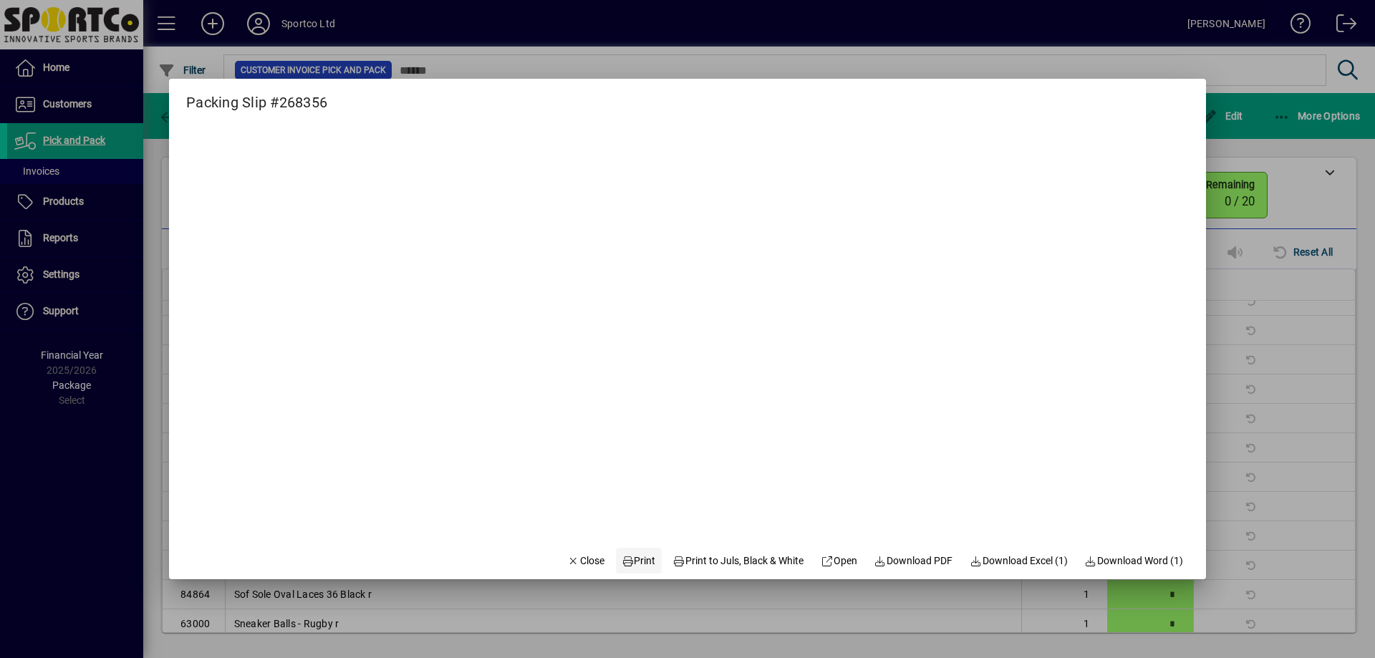
click at [627, 566] on span "Print" at bounding box center [638, 560] width 34 height 15
click at [567, 568] on span "Close" at bounding box center [585, 560] width 37 height 15
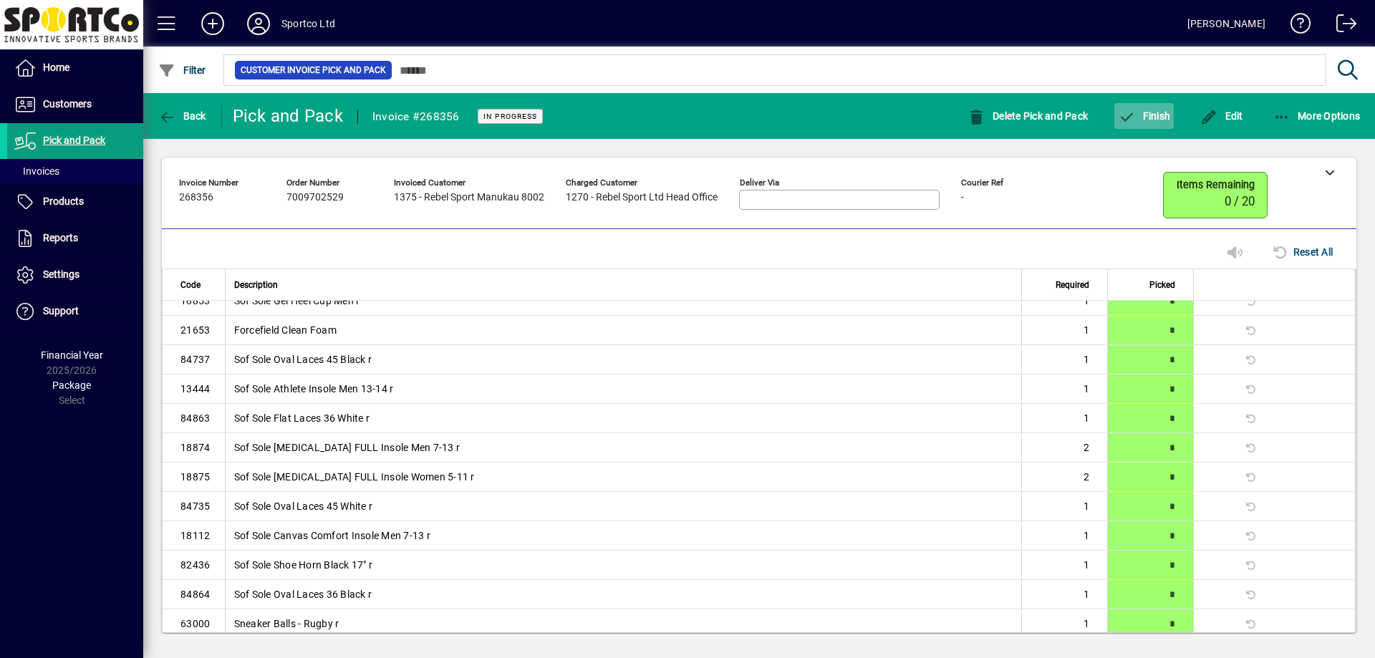
click at [1133, 117] on icon "button" at bounding box center [1127, 117] width 18 height 14
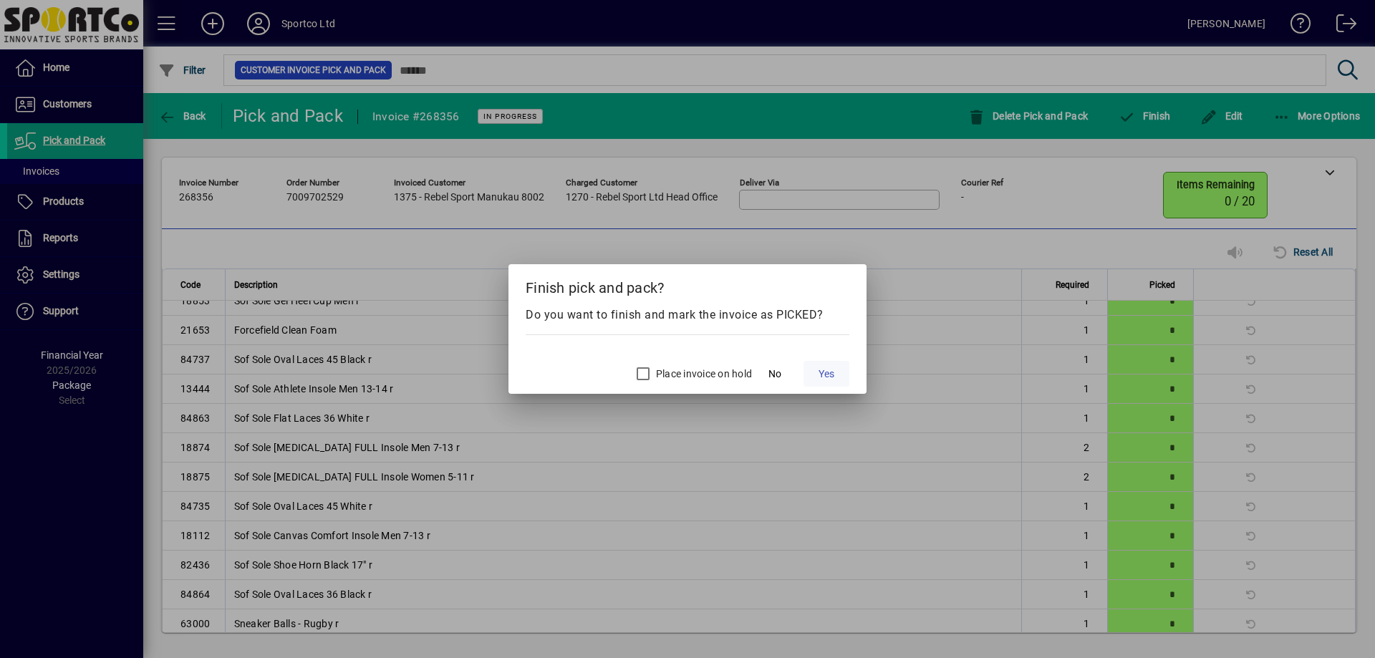
click at [825, 375] on span "Yes" at bounding box center [826, 374] width 16 height 15
